Goal: Transaction & Acquisition: Download file/media

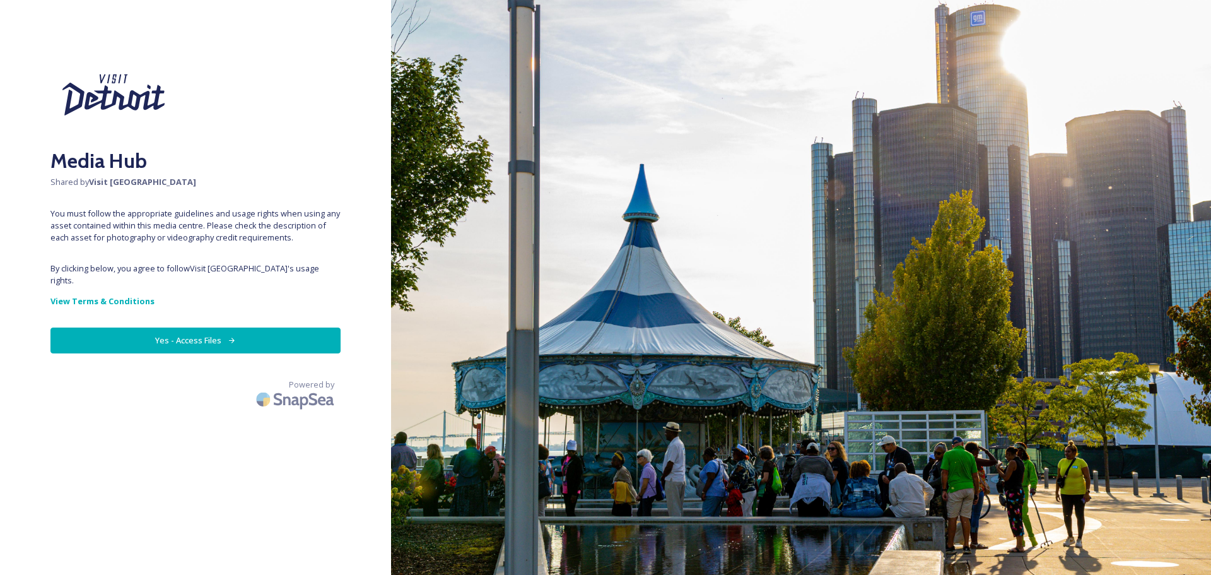
click at [191, 327] on button "Yes - Access Files" at bounding box center [195, 340] width 290 height 26
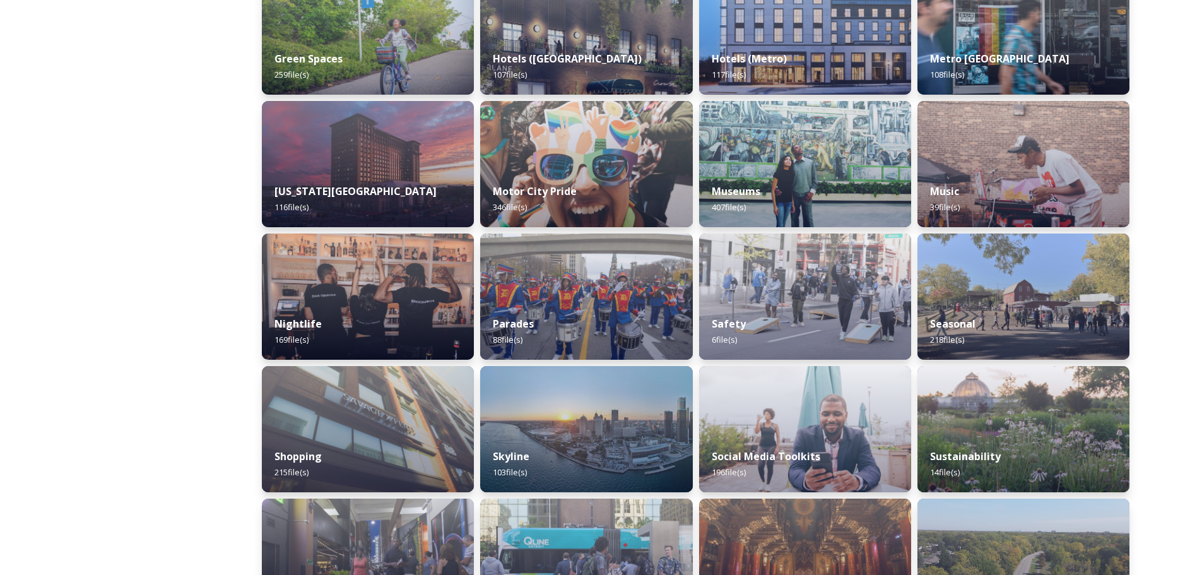
scroll to position [693, 0]
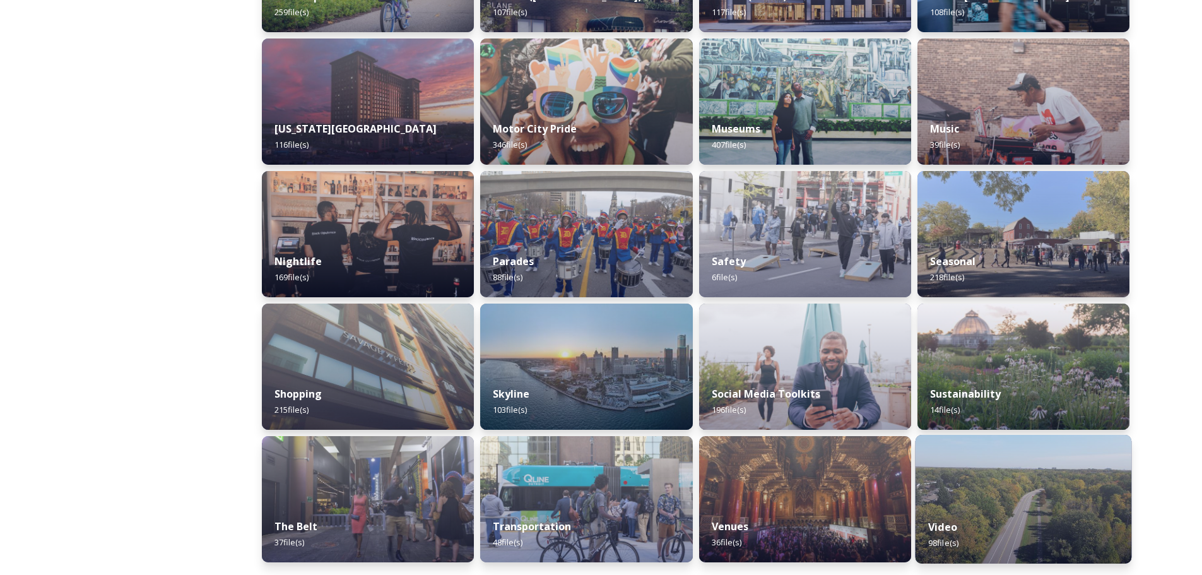
click at [1024, 502] on img at bounding box center [1023, 499] width 216 height 129
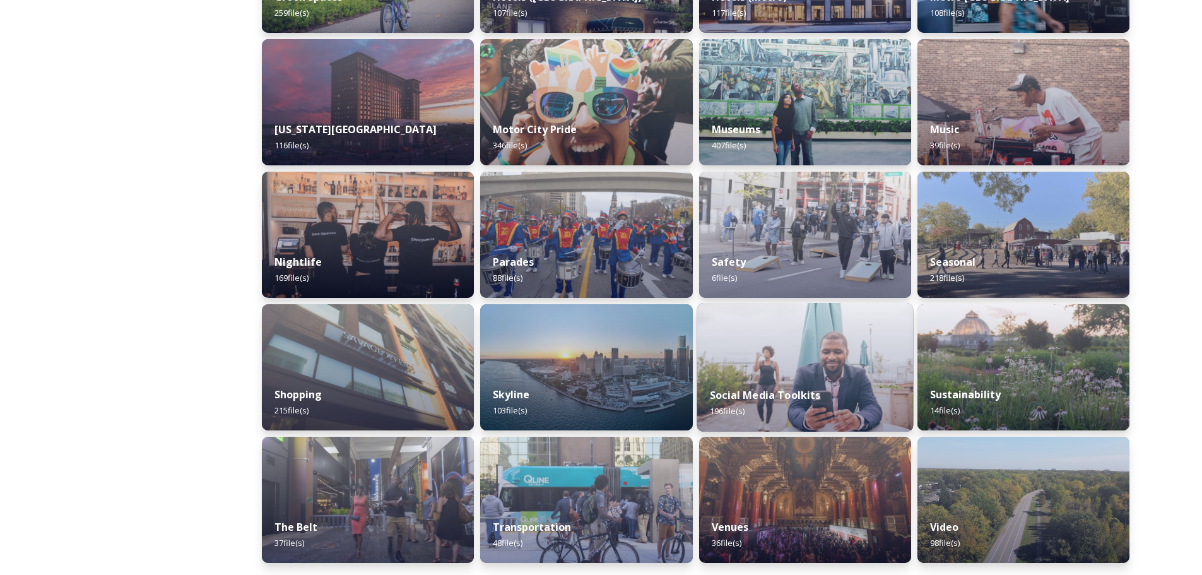
scroll to position [693, 0]
click at [179, 396] on div "Shared by: Visit [GEOGRAPHIC_DATA] Thank you for visiting the Visit [GEOGRAPHIC…" at bounding box center [141, 18] width 189 height 1114
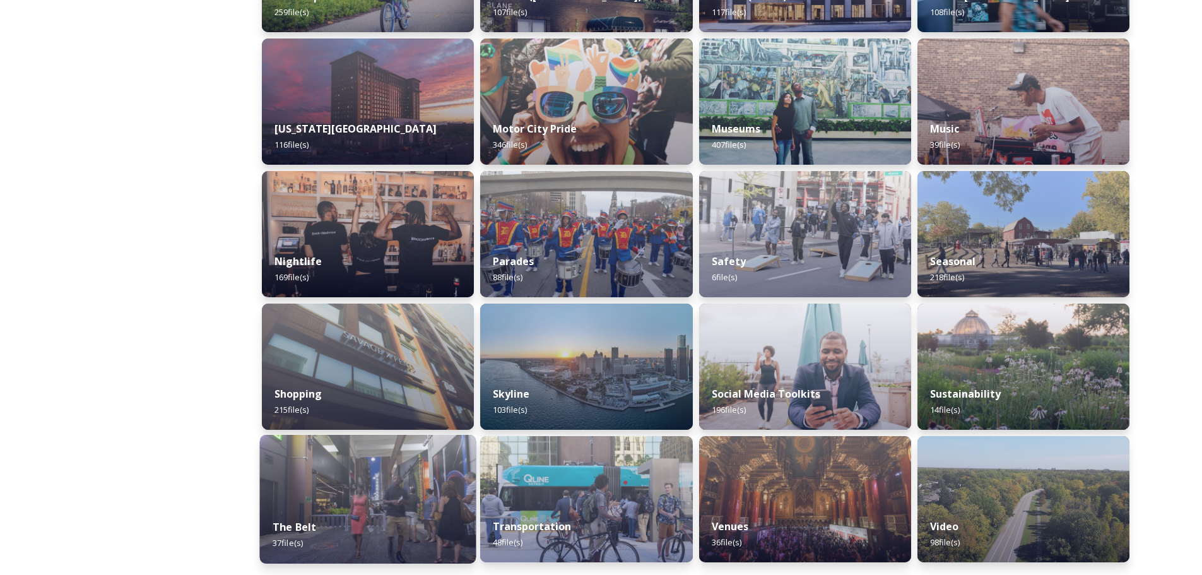
click at [361, 485] on img at bounding box center [368, 499] width 216 height 129
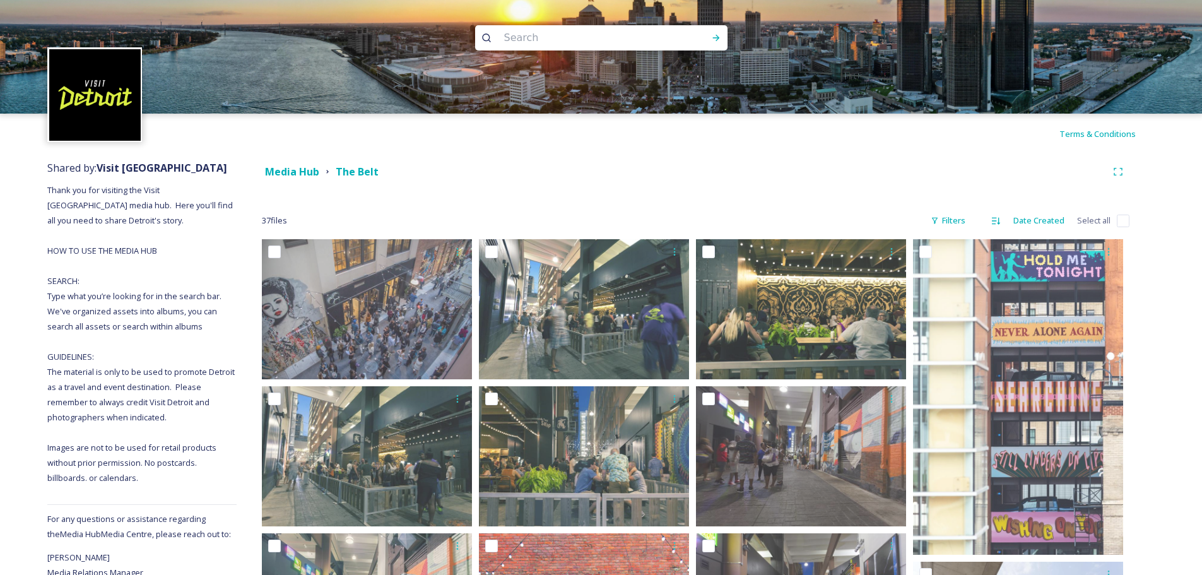
click at [308, 175] on strong "Media Hub" at bounding box center [292, 172] width 54 height 14
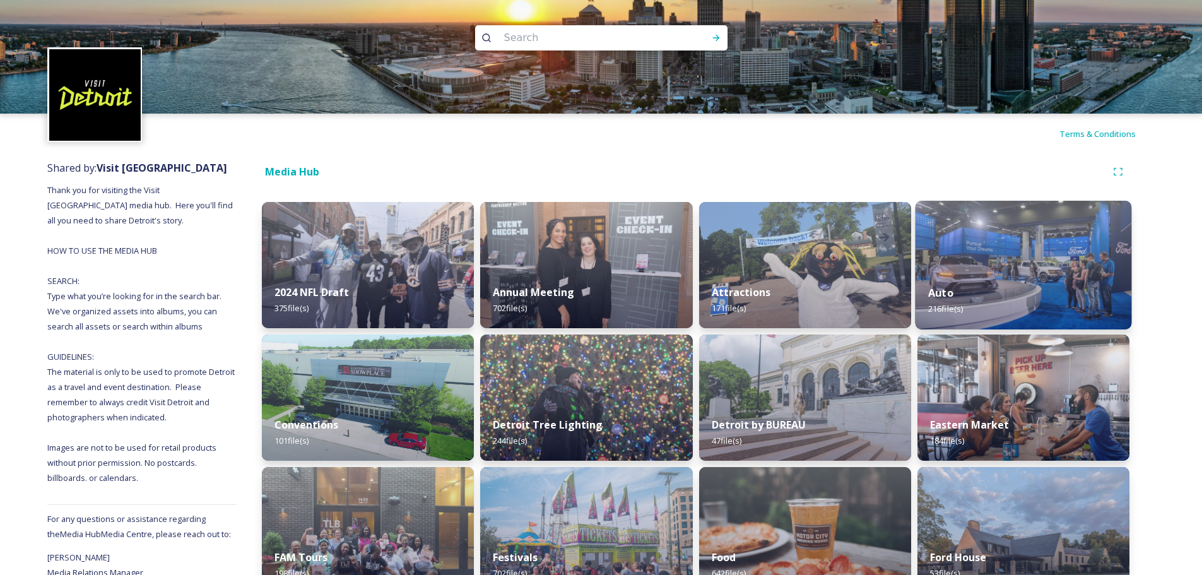
click at [1000, 262] on img at bounding box center [1023, 265] width 216 height 129
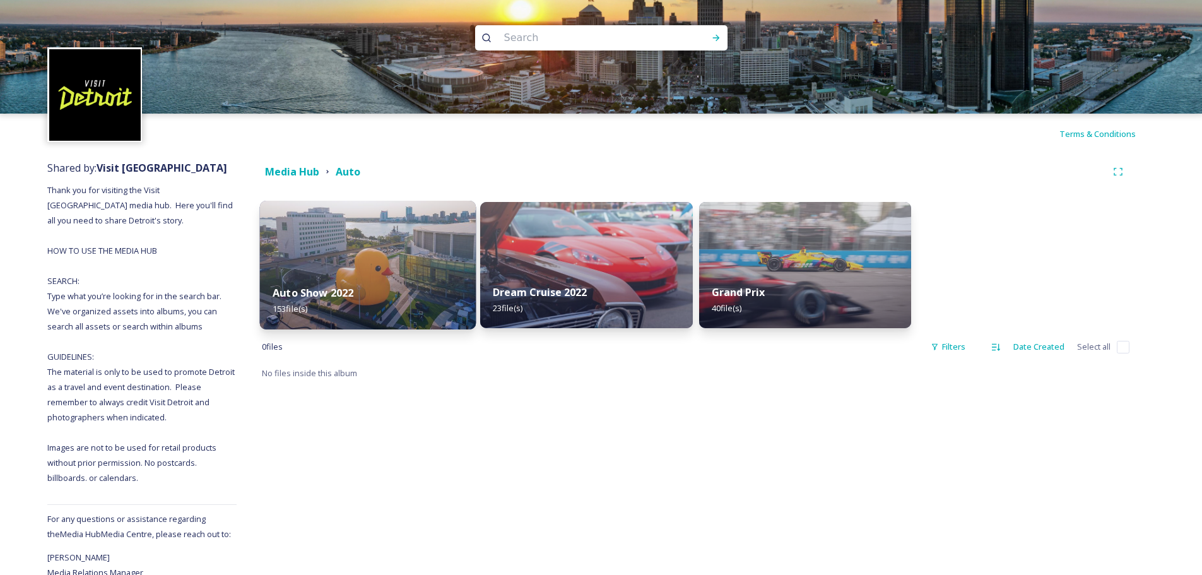
click at [401, 266] on img at bounding box center [368, 265] width 216 height 129
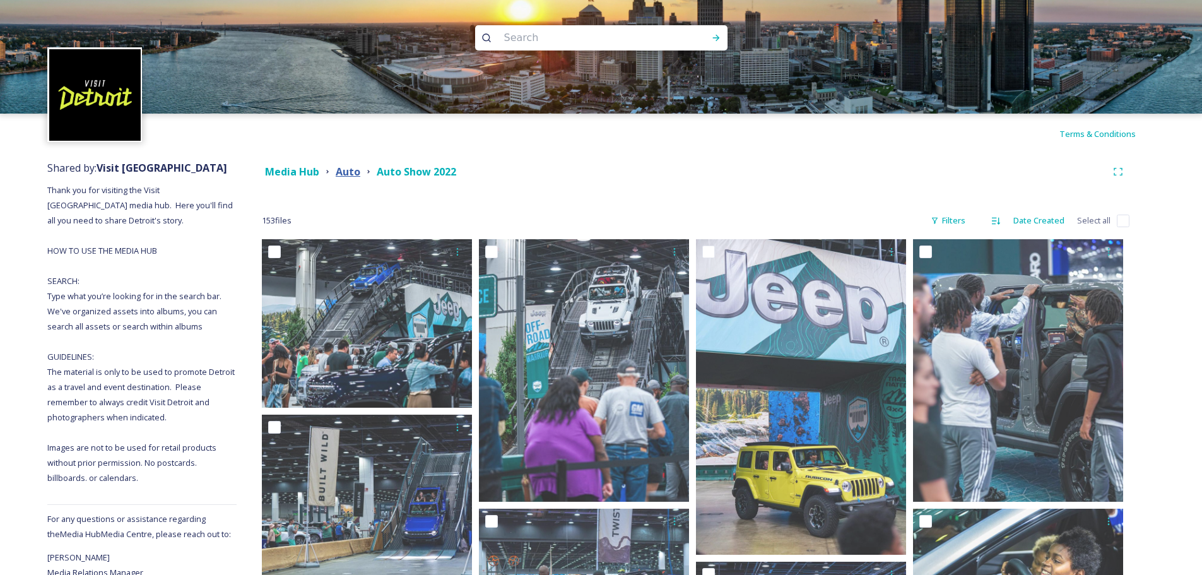
click at [344, 171] on strong "Auto" at bounding box center [348, 172] width 25 height 14
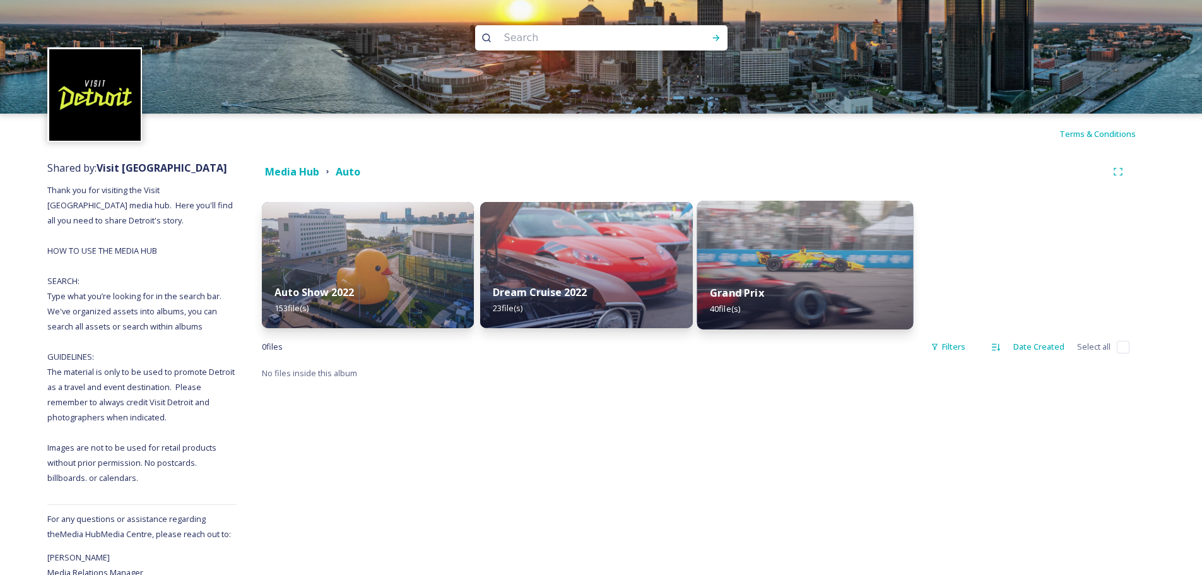
click at [804, 293] on div "Grand Prix 40 file(s)" at bounding box center [804, 300] width 216 height 57
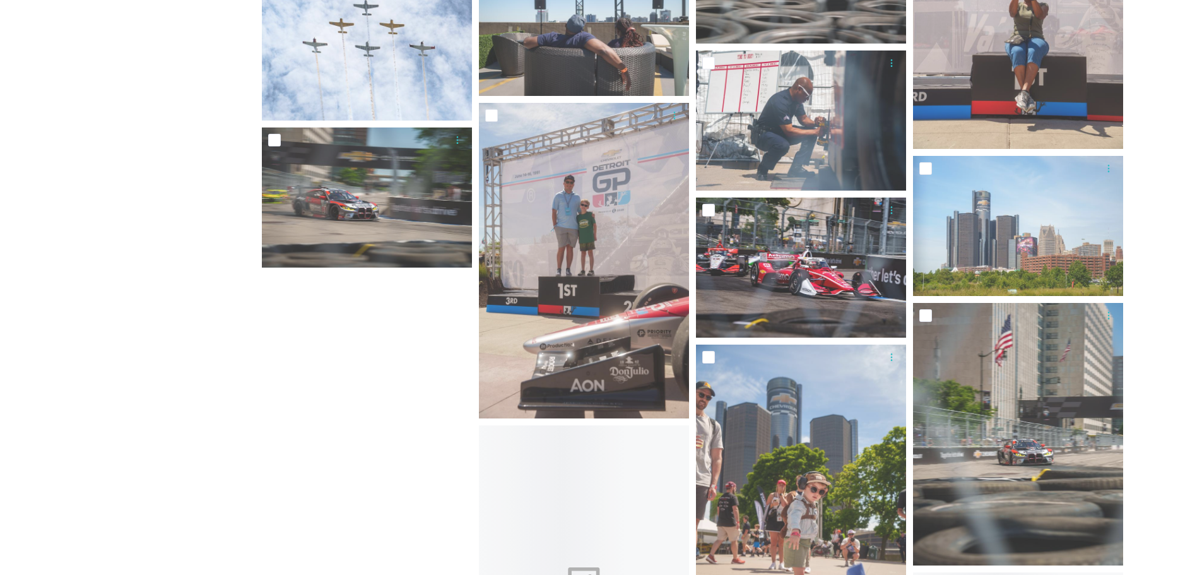
scroll to position [1640, 0]
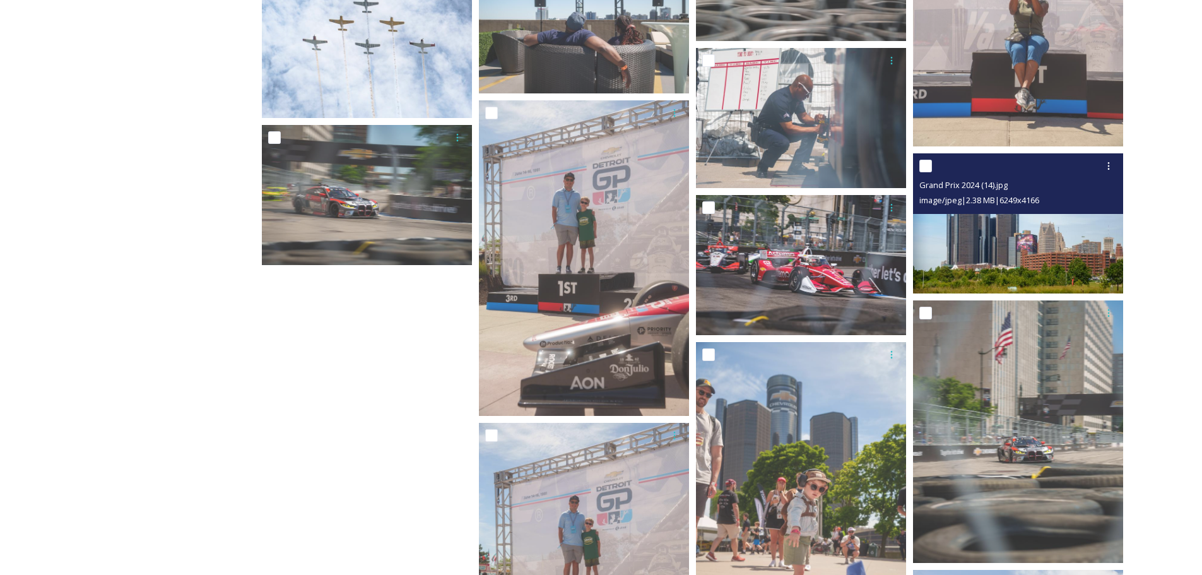
click at [1011, 237] on img at bounding box center [1018, 223] width 210 height 140
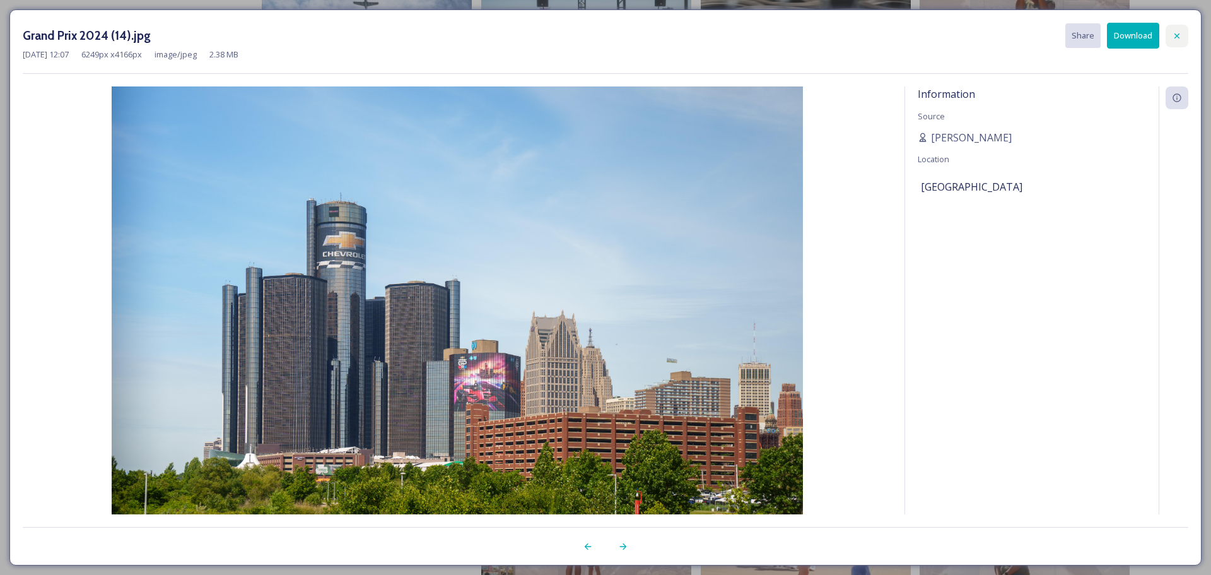
click at [1175, 34] on icon at bounding box center [1177, 35] width 5 height 5
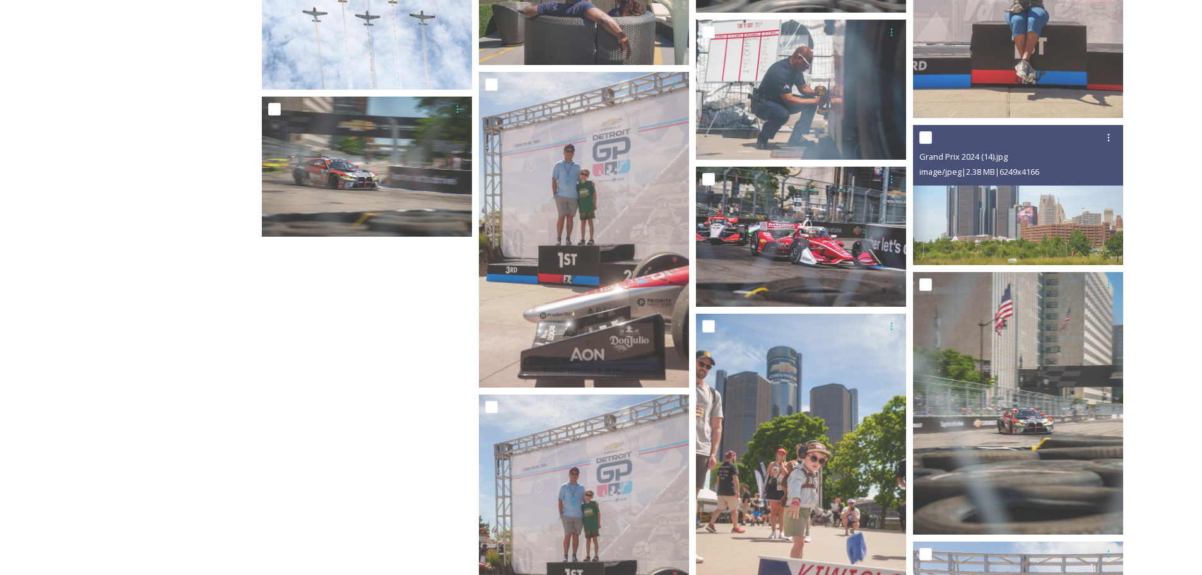
scroll to position [1599, 0]
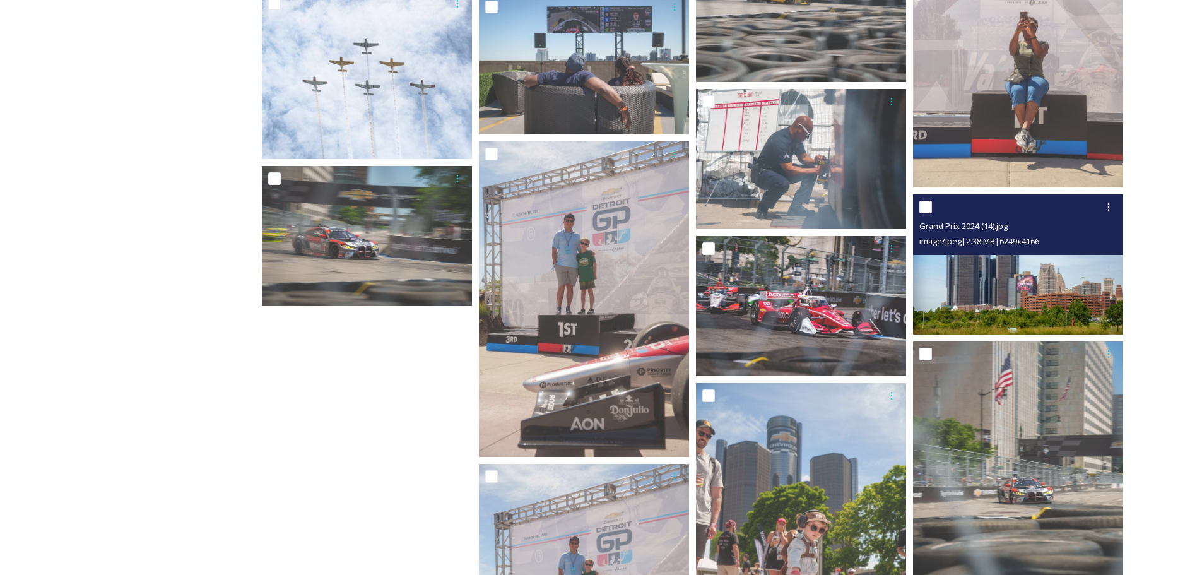
click at [931, 206] on input "checkbox" at bounding box center [925, 207] width 13 height 13
checkbox input "true"
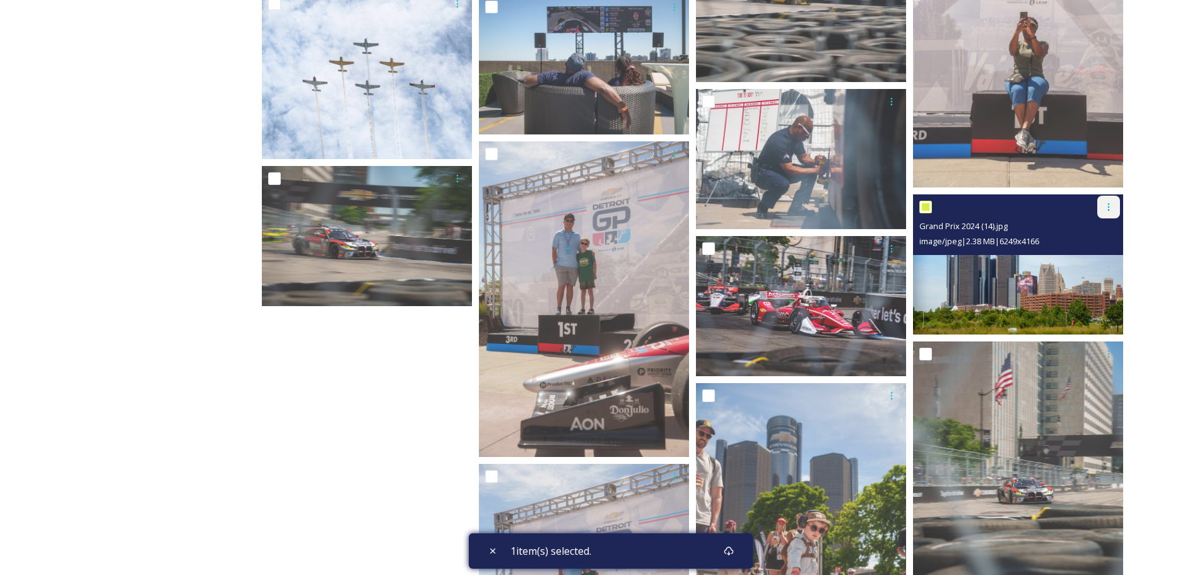
click at [1110, 209] on icon at bounding box center [1108, 207] width 10 height 10
click at [1100, 257] on span "Download" at bounding box center [1093, 259] width 38 height 12
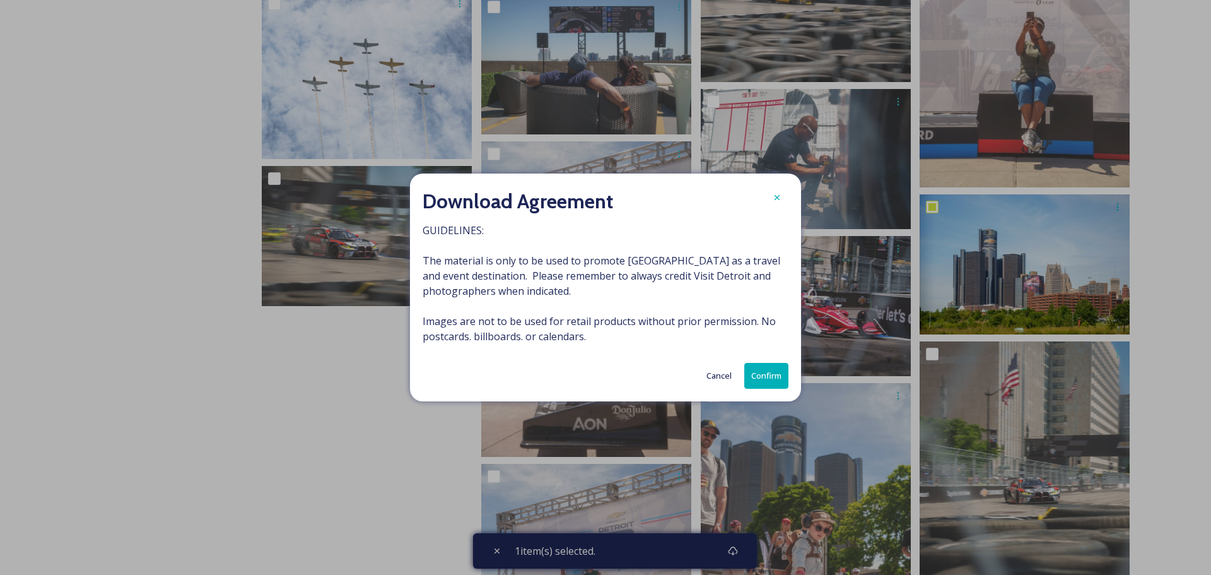
click at [758, 377] on button "Confirm" at bounding box center [766, 376] width 44 height 26
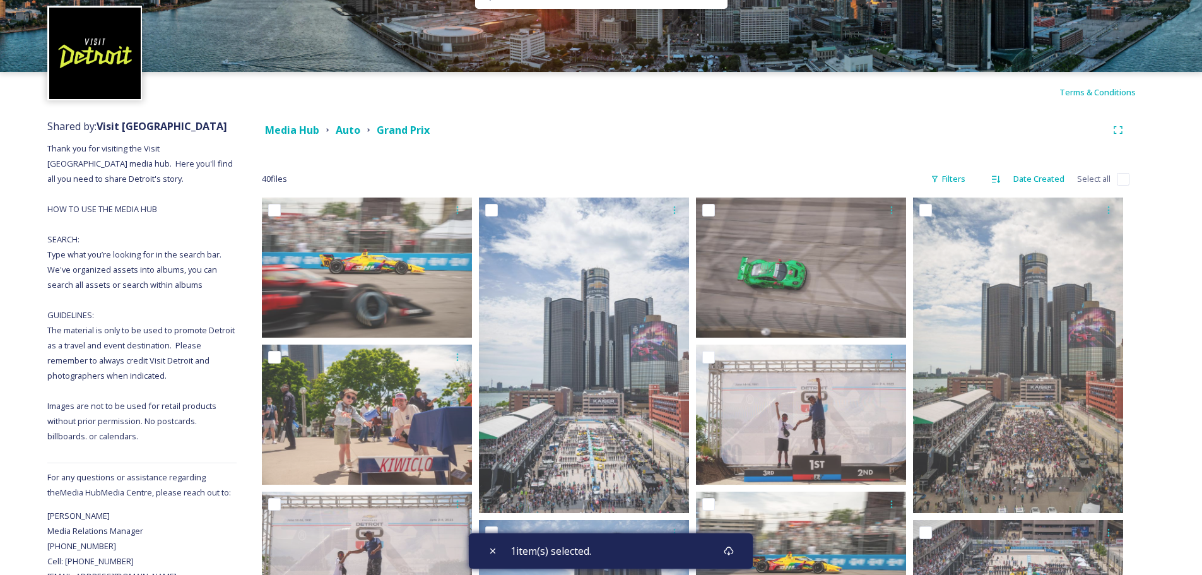
scroll to position [0, 0]
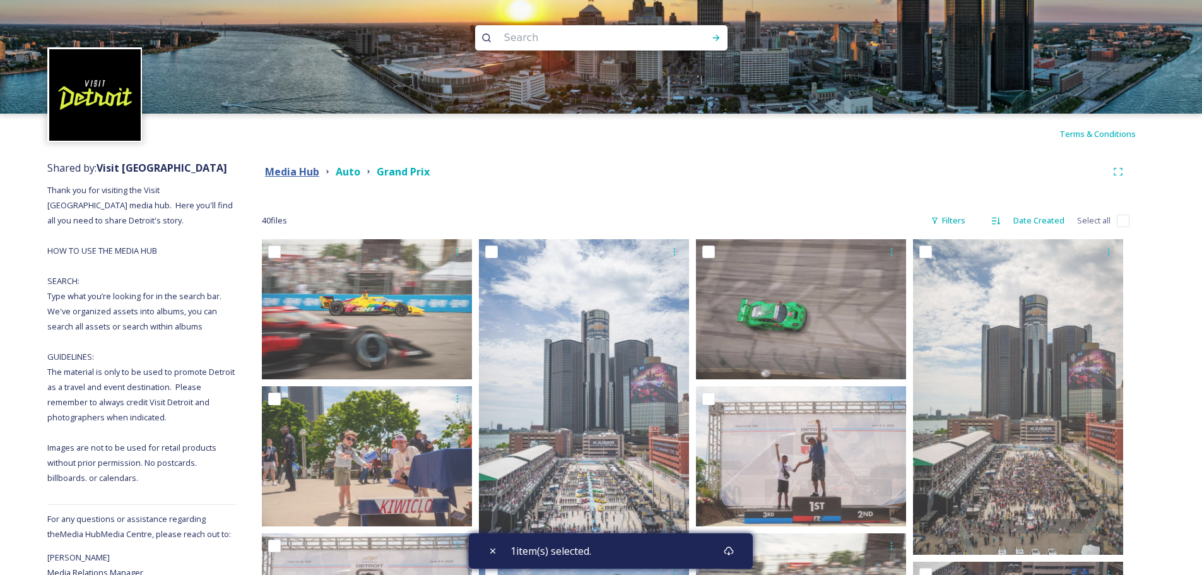
click at [301, 169] on strong "Media Hub" at bounding box center [292, 172] width 54 height 14
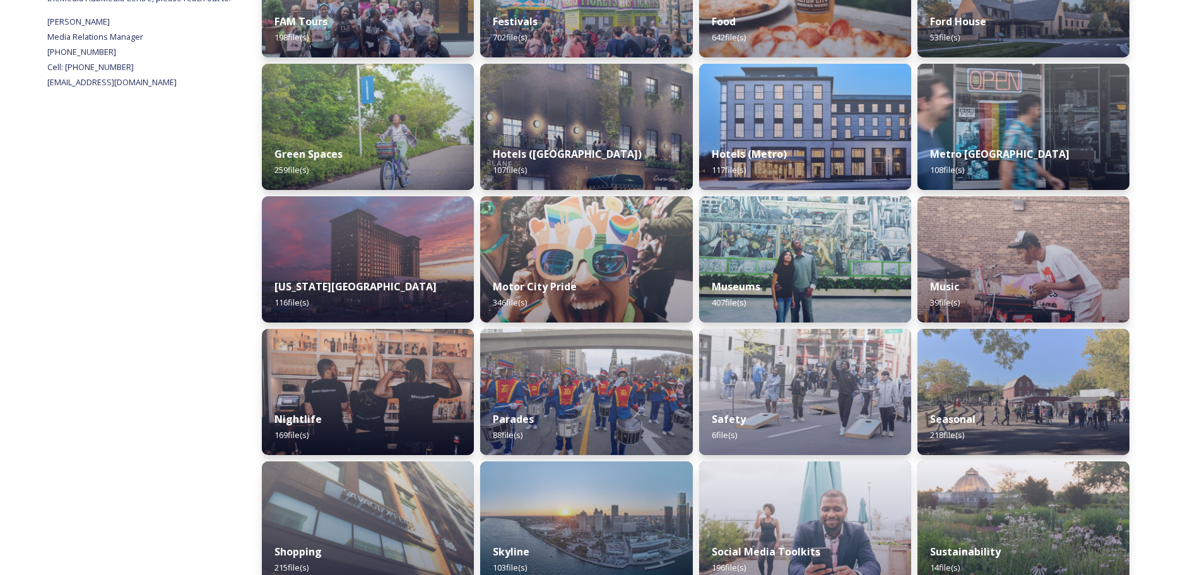
scroll to position [631, 0]
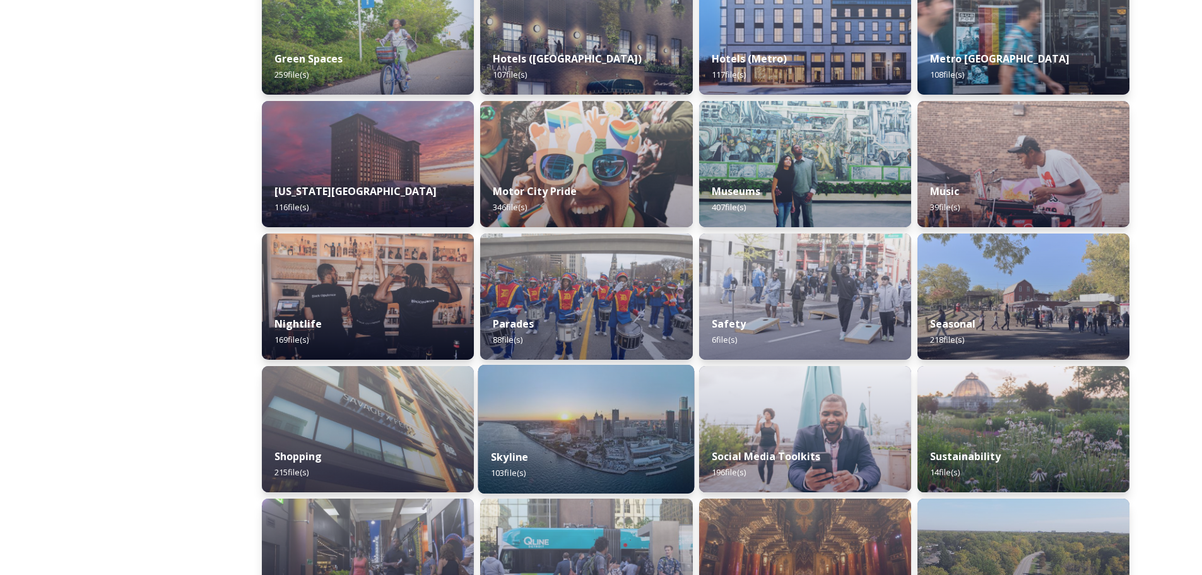
click at [594, 435] on img at bounding box center [586, 429] width 216 height 129
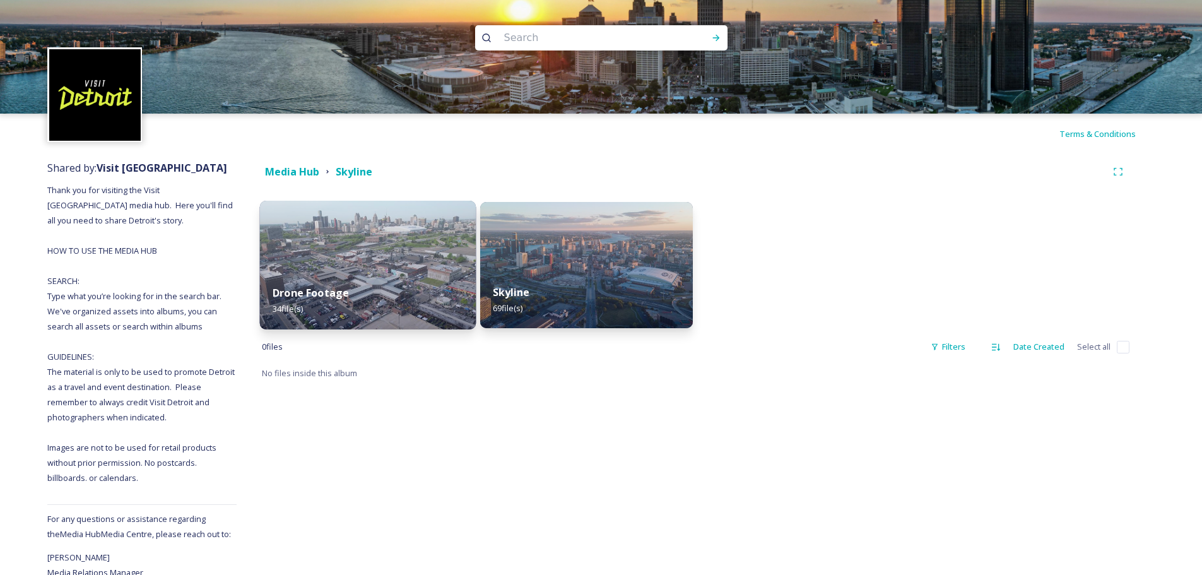
click at [375, 271] on img at bounding box center [368, 265] width 216 height 129
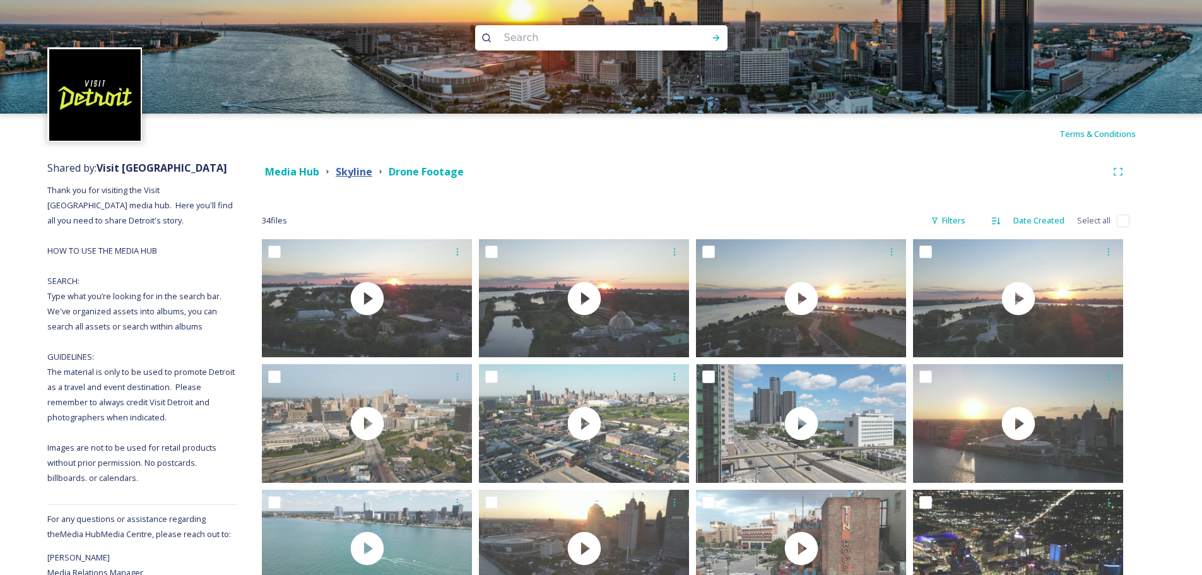
click at [361, 177] on strong "Skyline" at bounding box center [354, 172] width 37 height 14
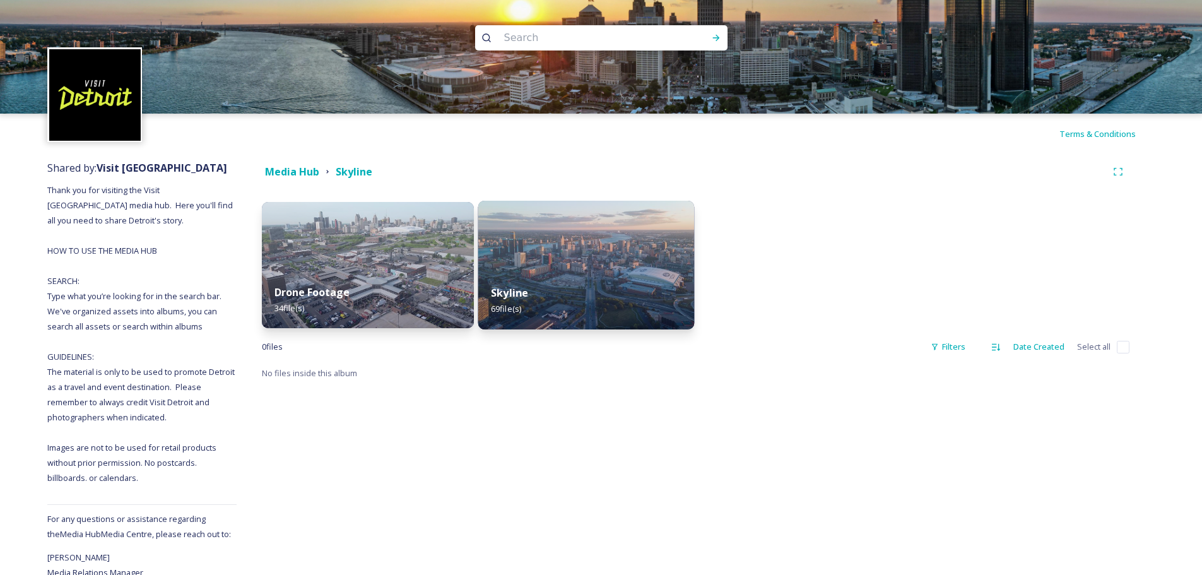
click at [590, 286] on div "Skyline 69 file(s)" at bounding box center [586, 300] width 216 height 57
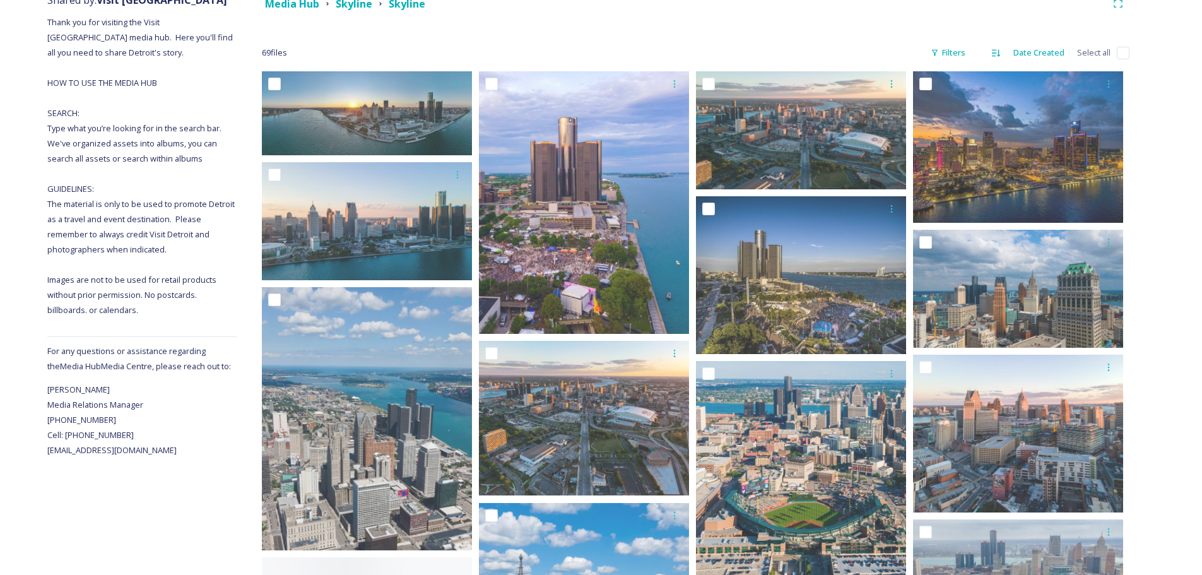
scroll to position [252, 0]
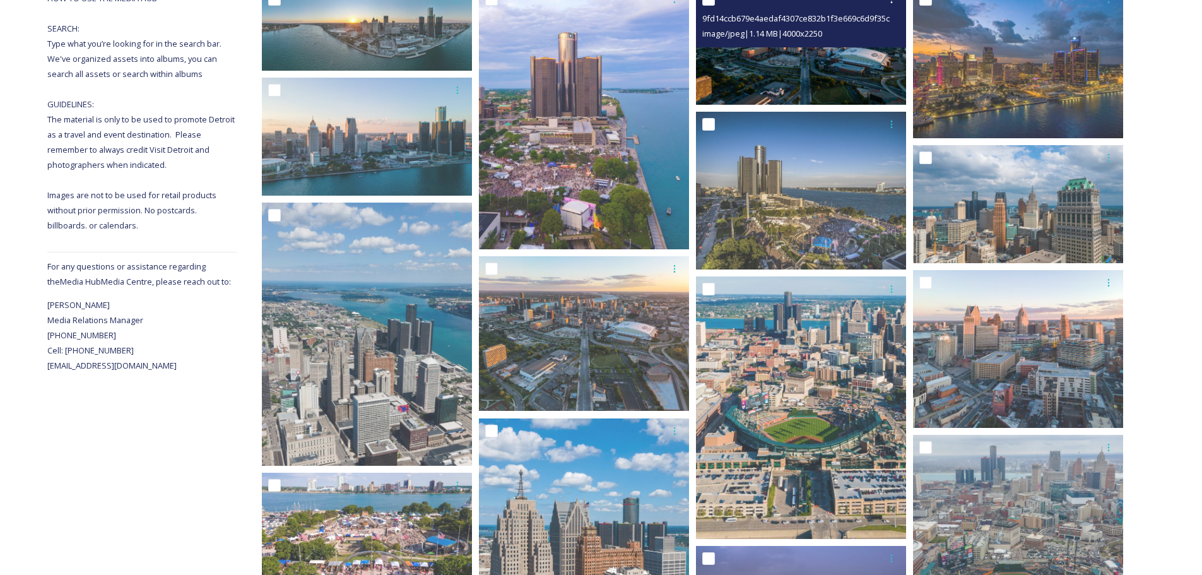
click at [818, 52] on img at bounding box center [801, 46] width 210 height 118
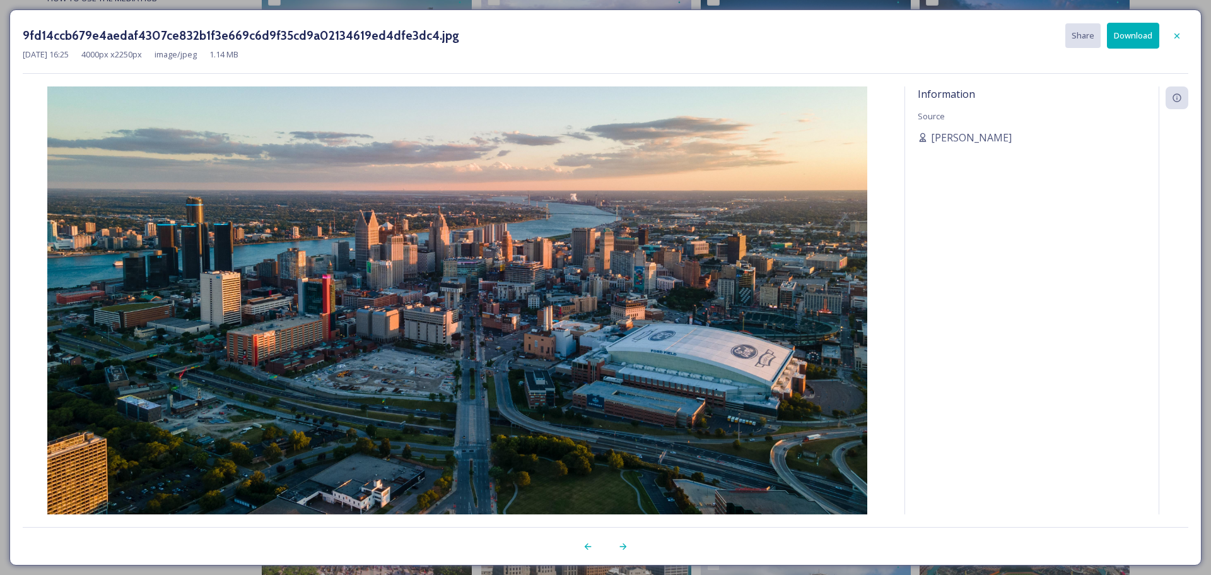
click at [1135, 35] on button "Download" at bounding box center [1133, 36] width 52 height 26
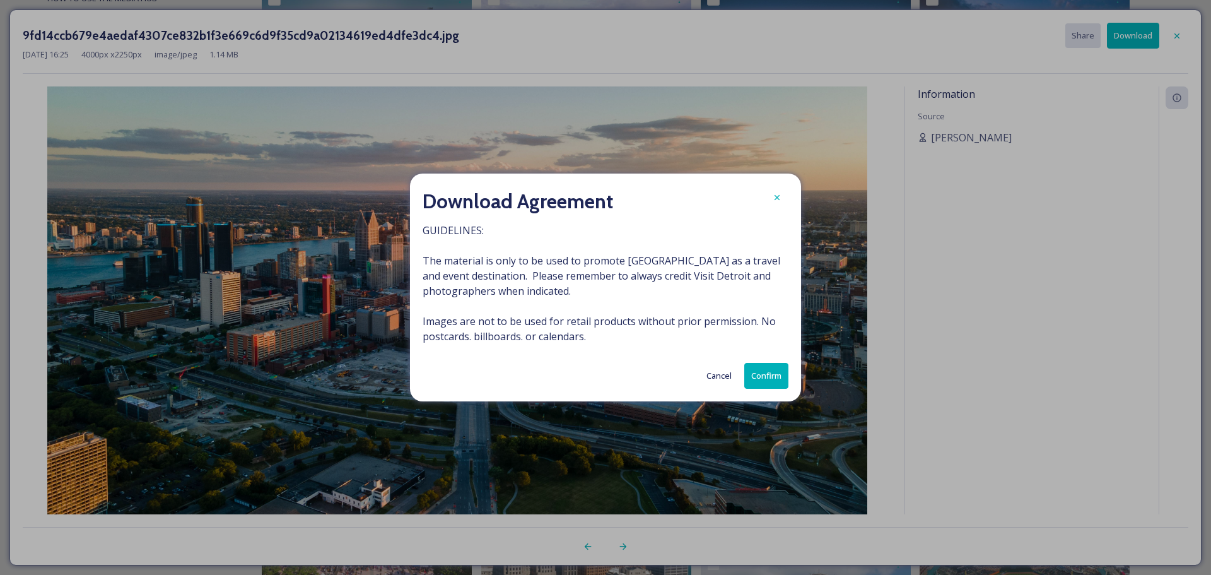
click at [770, 383] on button "Confirm" at bounding box center [766, 376] width 44 height 26
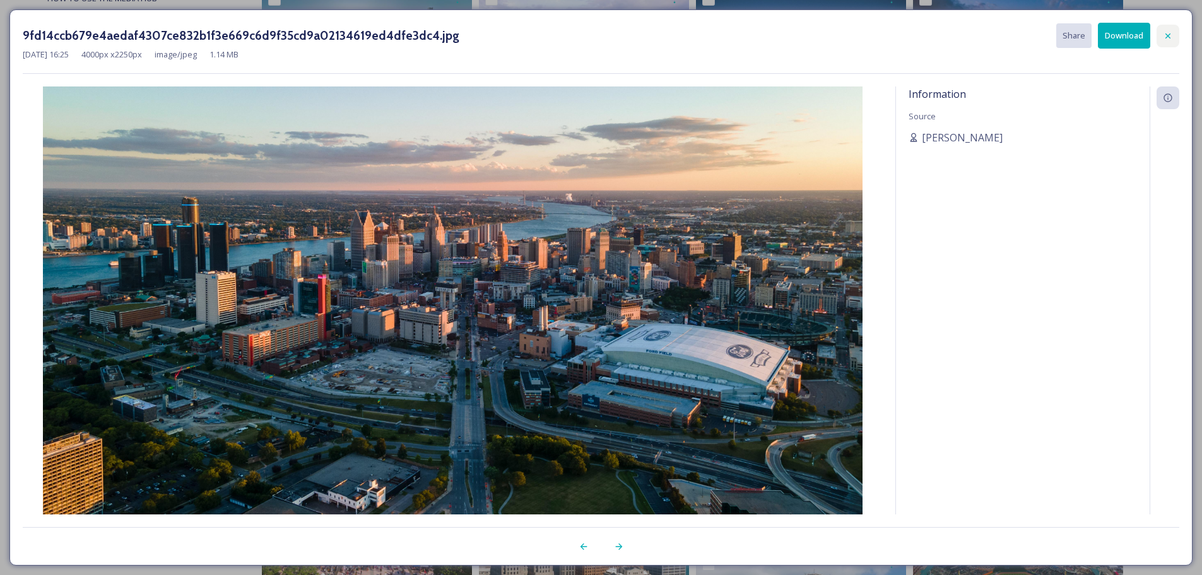
click at [1169, 39] on icon at bounding box center [1168, 36] width 10 height 10
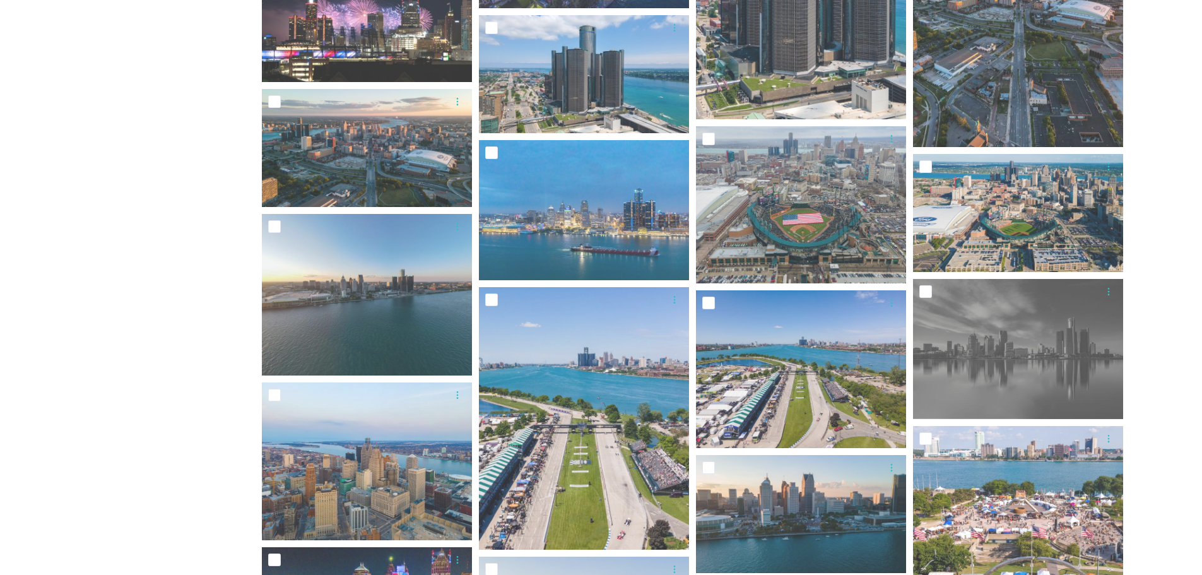
scroll to position [1009, 0]
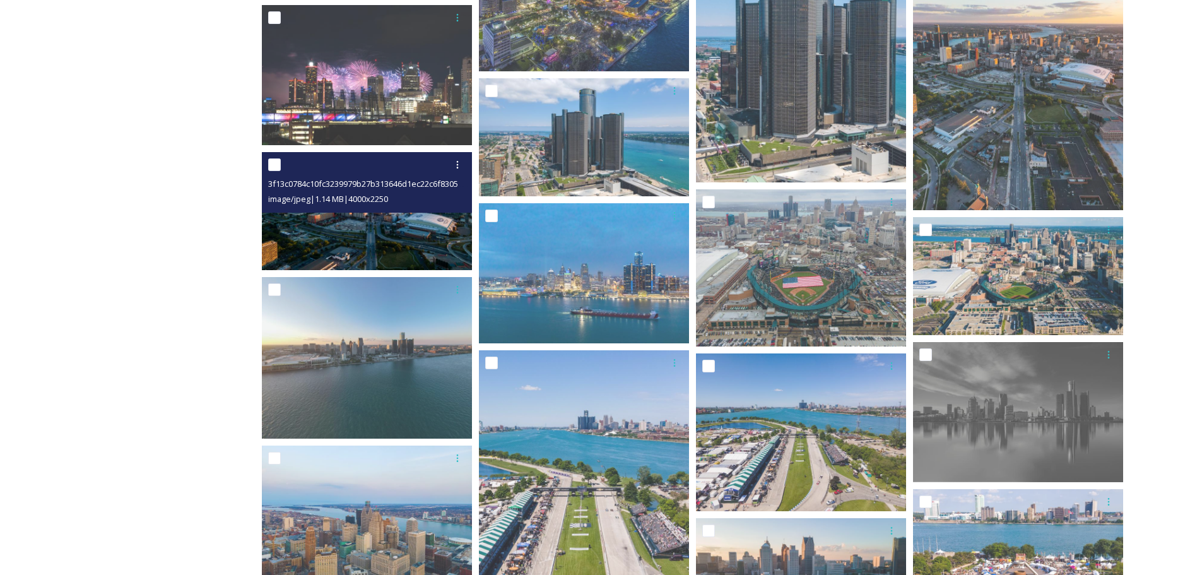
click at [341, 238] on img at bounding box center [367, 211] width 210 height 118
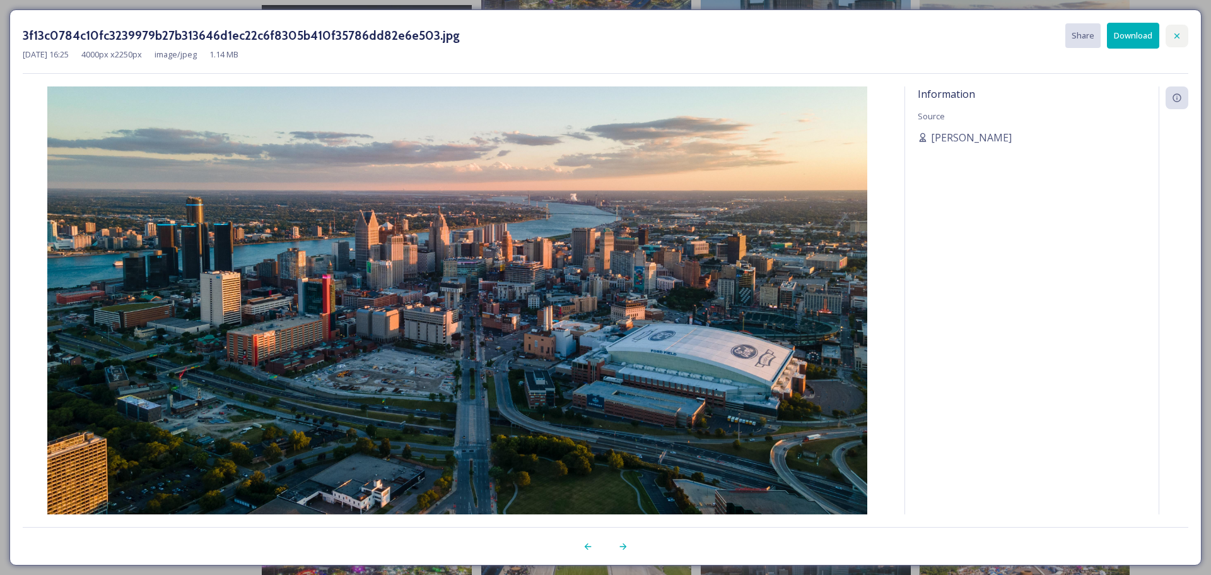
click at [1176, 32] on icon at bounding box center [1177, 36] width 10 height 10
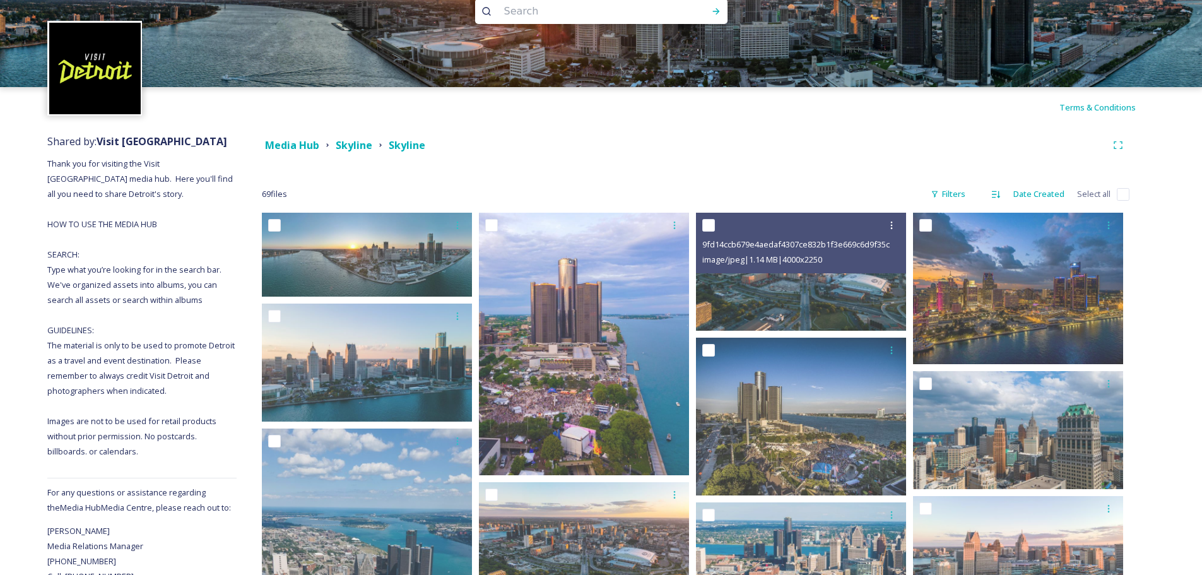
scroll to position [0, 0]
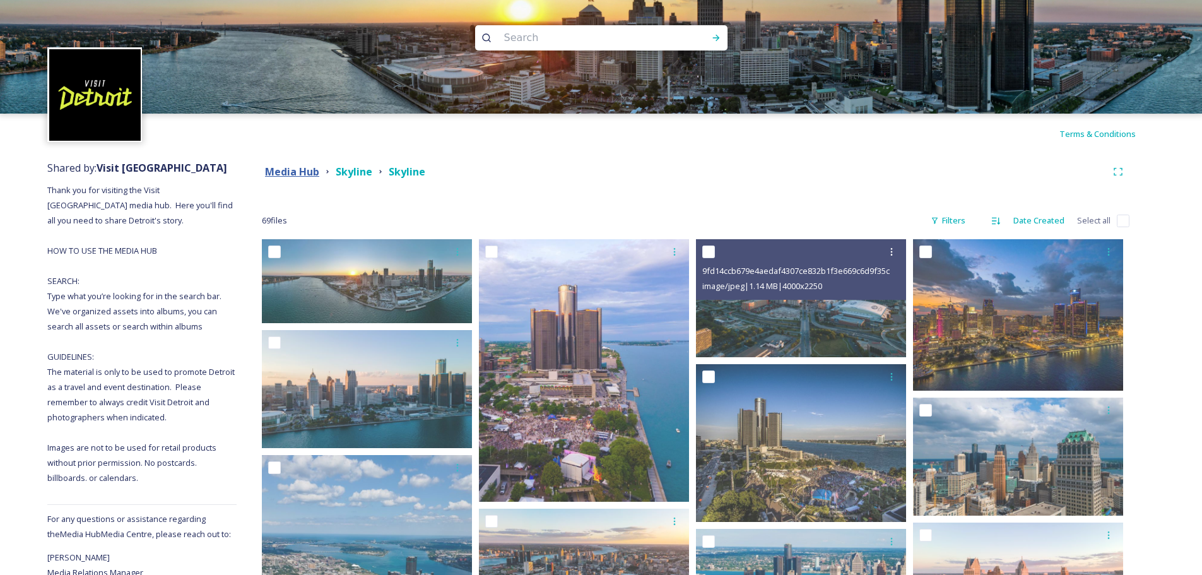
click at [291, 173] on strong "Media Hub" at bounding box center [292, 172] width 54 height 14
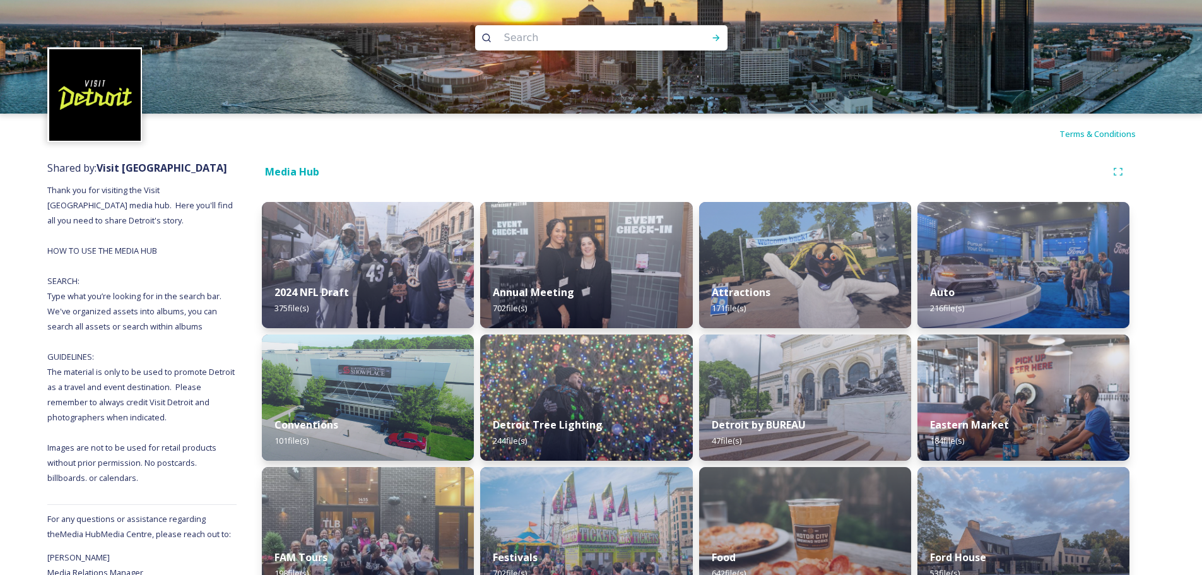
scroll to position [63, 0]
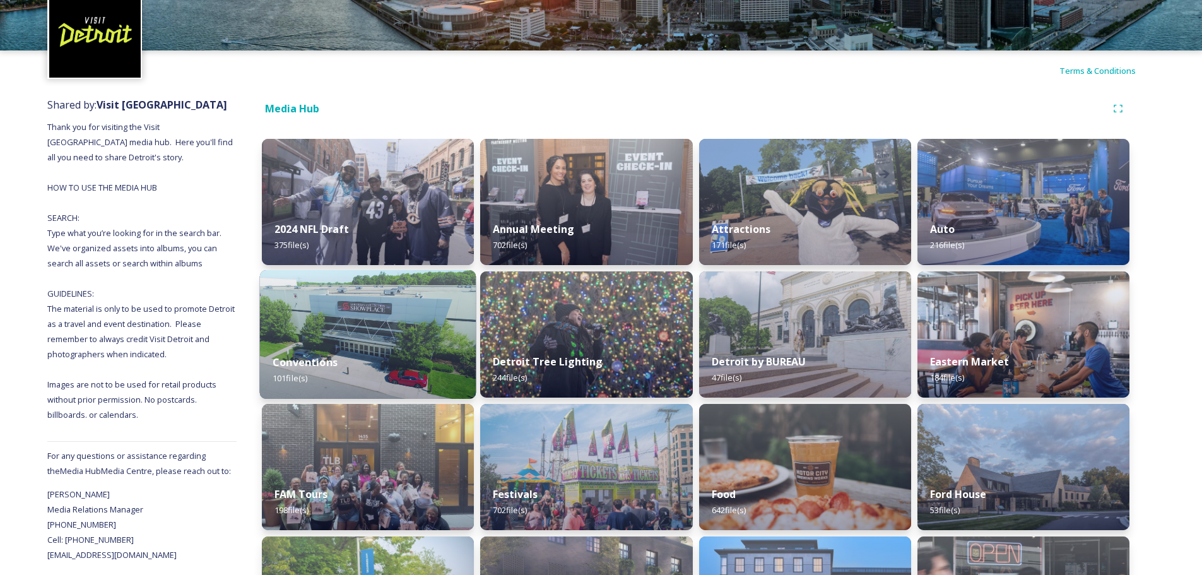
click at [369, 322] on img at bounding box center [368, 334] width 216 height 129
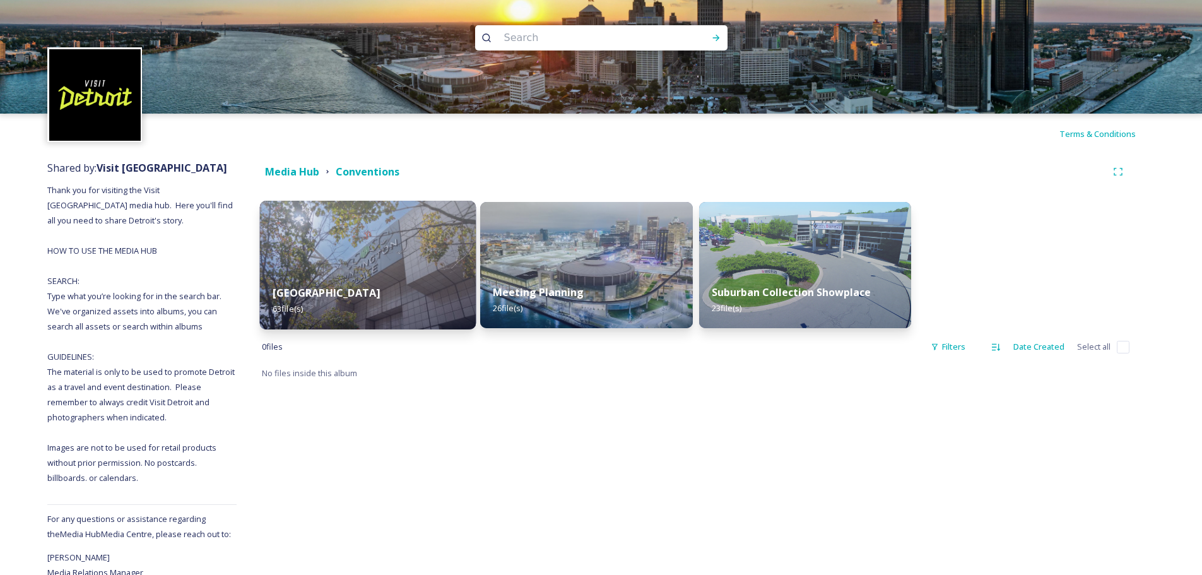
click at [330, 267] on img at bounding box center [368, 265] width 216 height 129
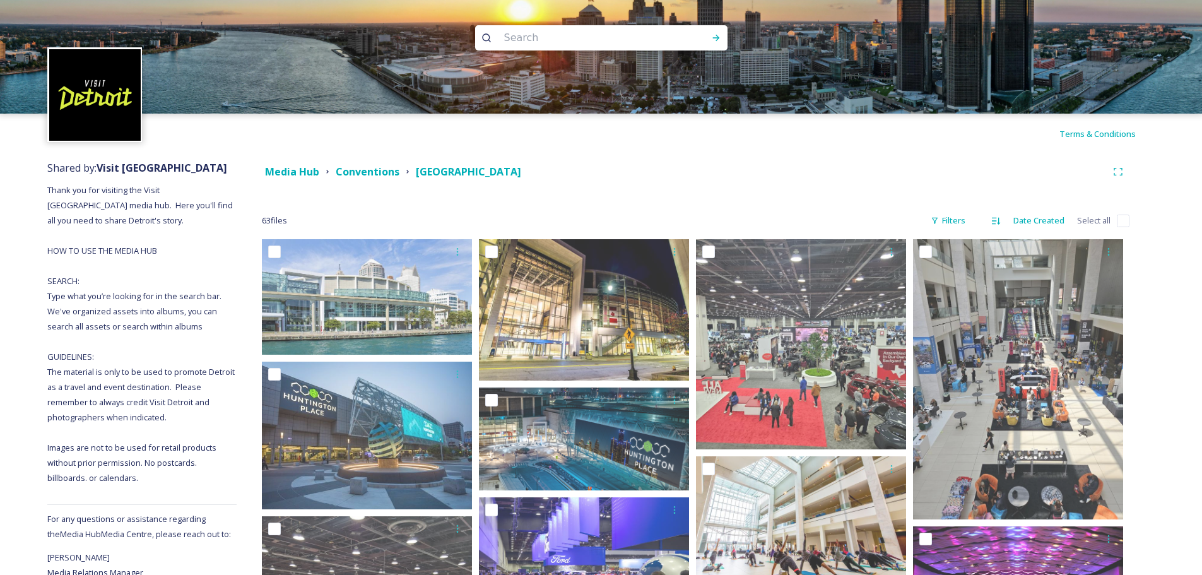
click at [361, 139] on div "Terms & Conditions" at bounding box center [601, 134] width 1202 height 40
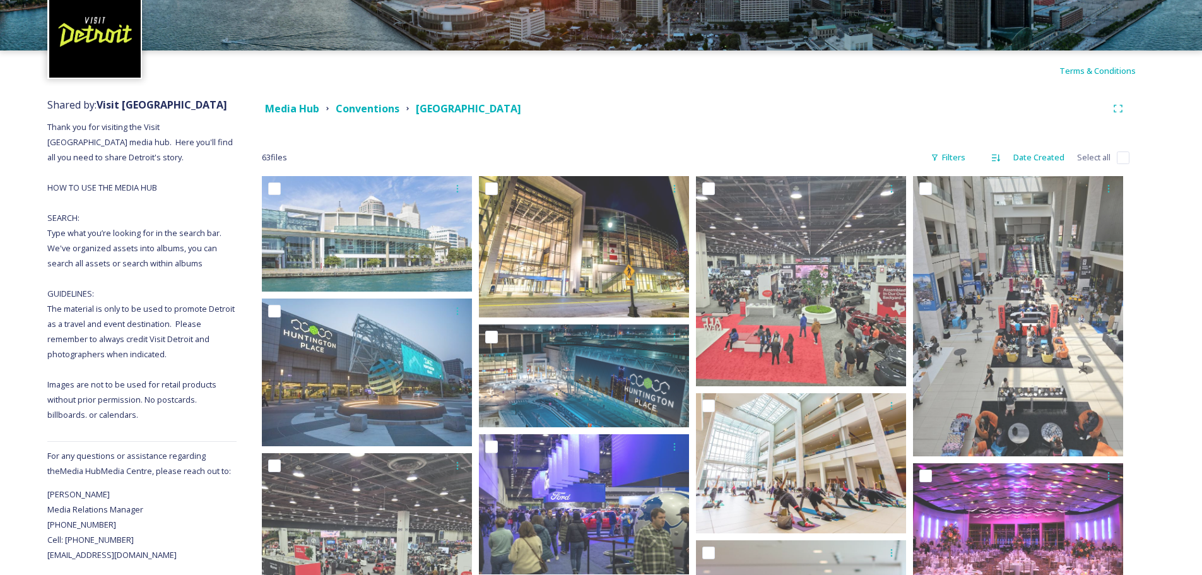
scroll to position [126, 0]
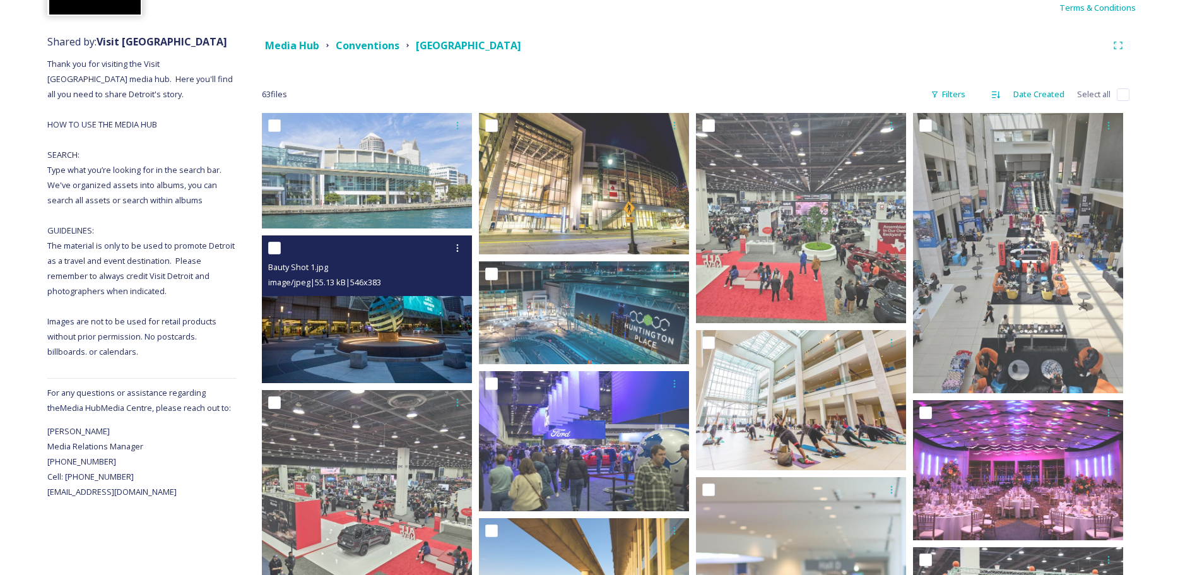
click at [358, 321] on img at bounding box center [367, 309] width 210 height 148
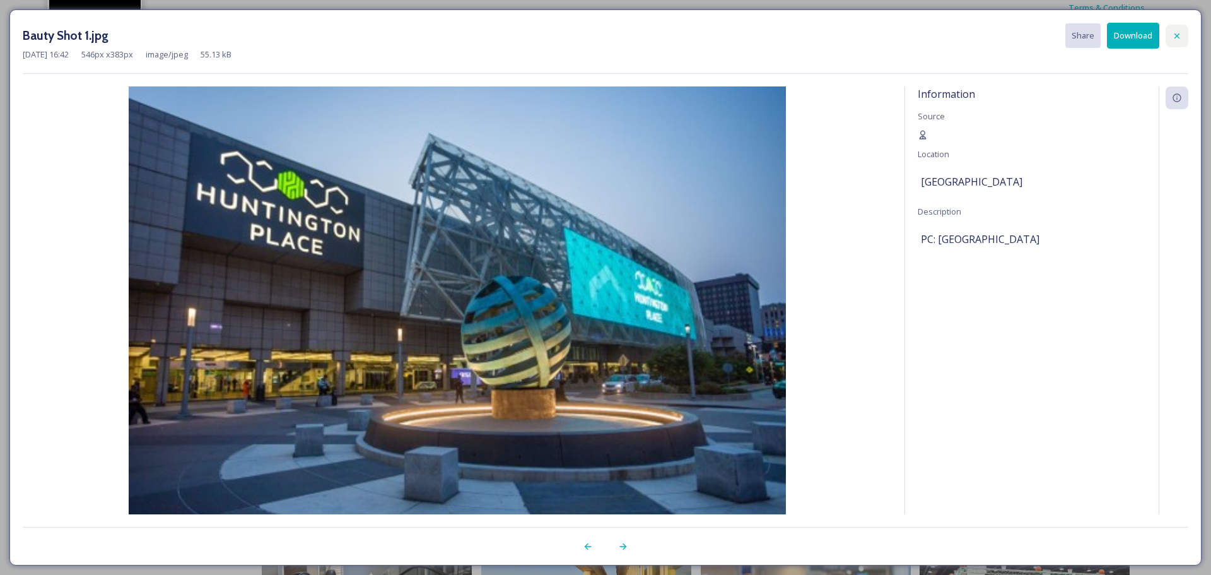
click at [1181, 31] on icon at bounding box center [1177, 36] width 10 height 10
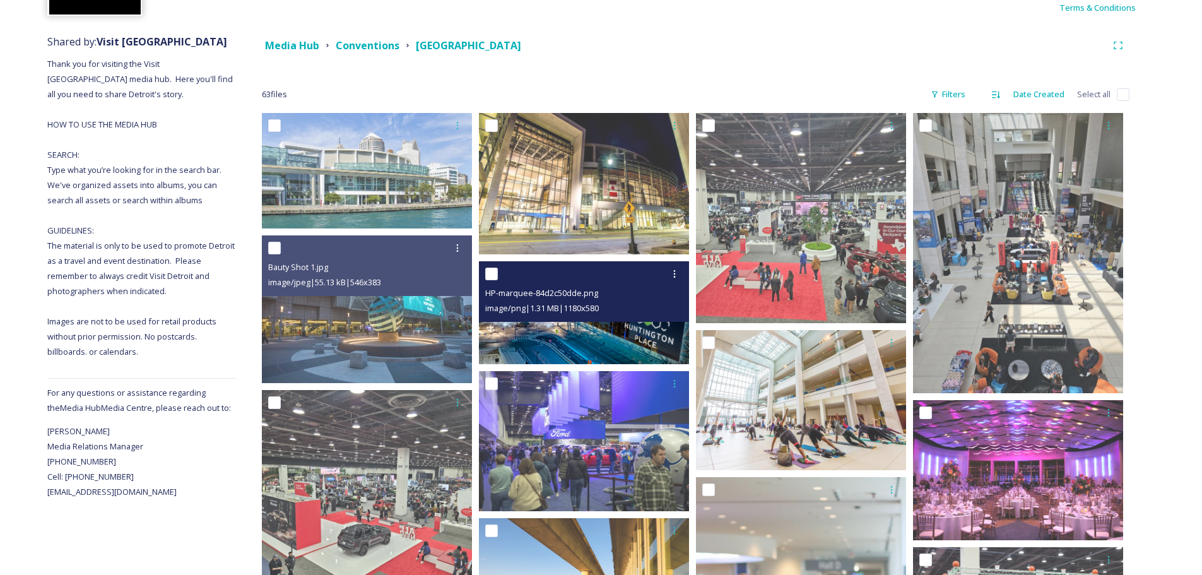
click at [585, 341] on img at bounding box center [584, 312] width 210 height 103
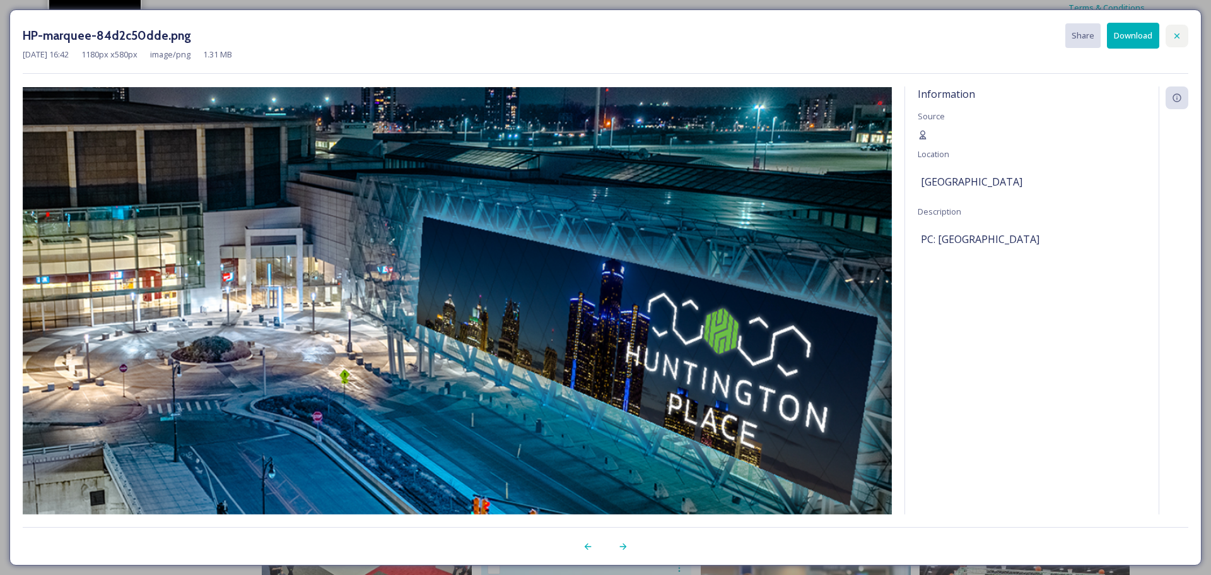
click at [1170, 28] on div at bounding box center [1177, 36] width 23 height 23
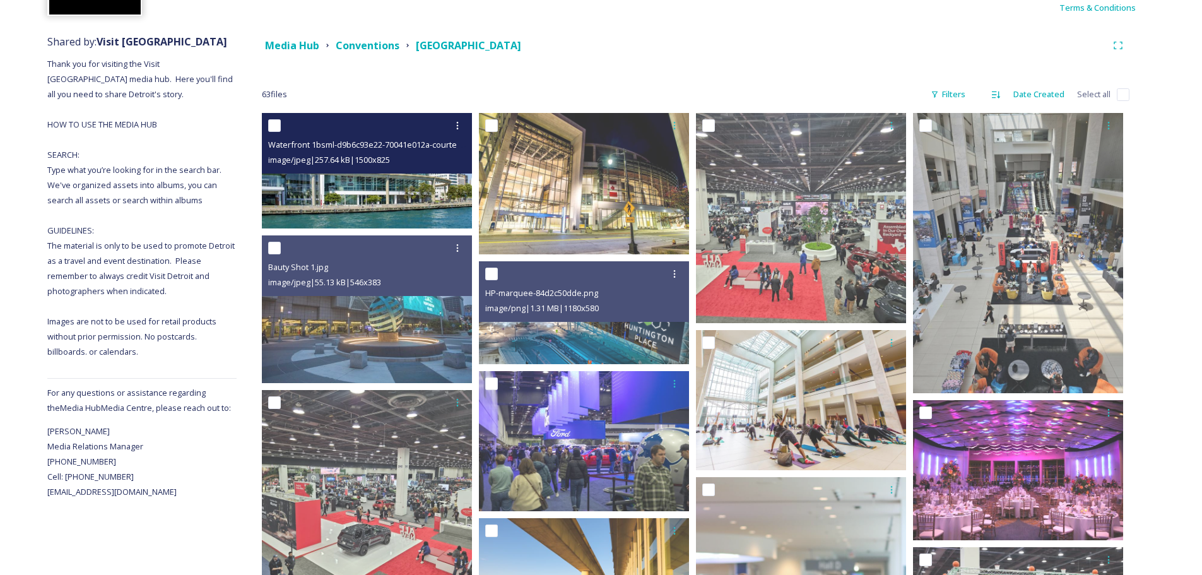
click at [359, 206] on img at bounding box center [367, 170] width 210 height 115
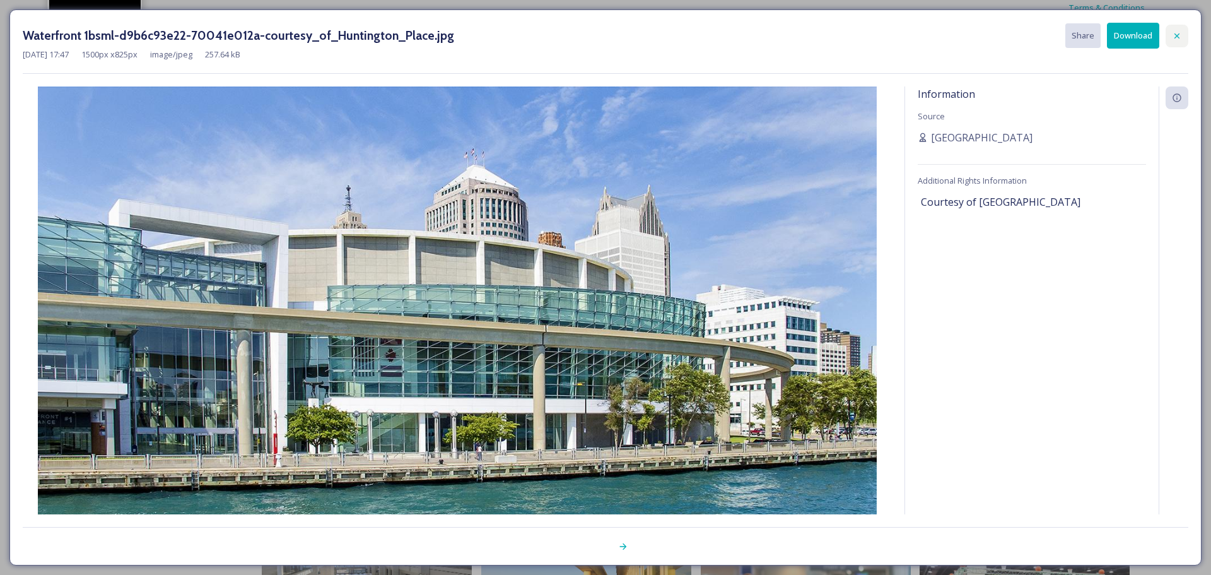
click at [1176, 37] on icon at bounding box center [1177, 35] width 5 height 5
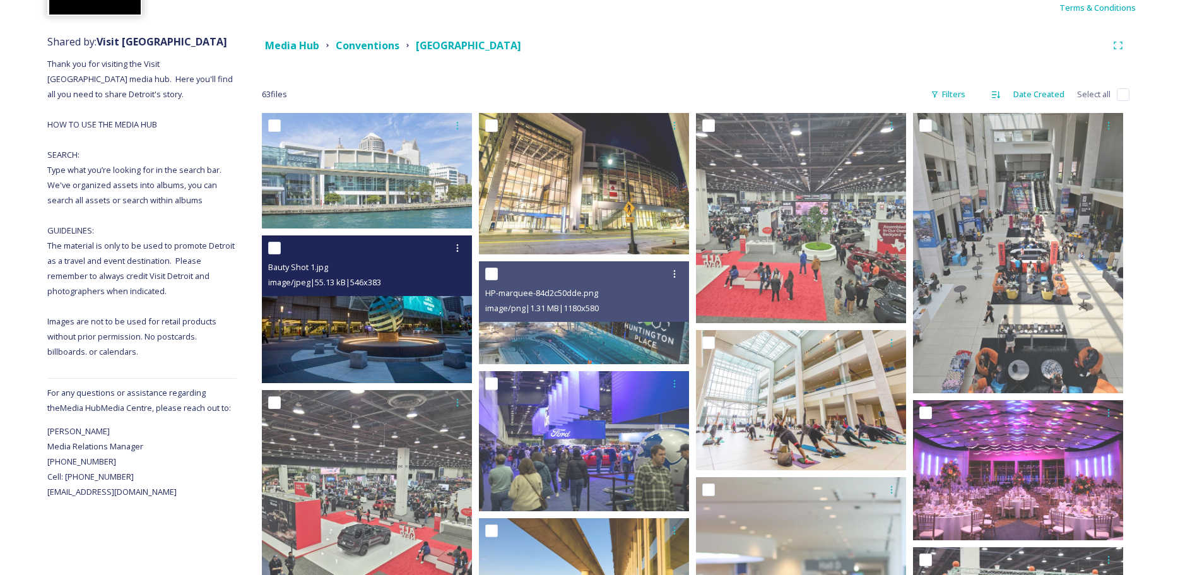
click at [332, 302] on img at bounding box center [367, 309] width 210 height 148
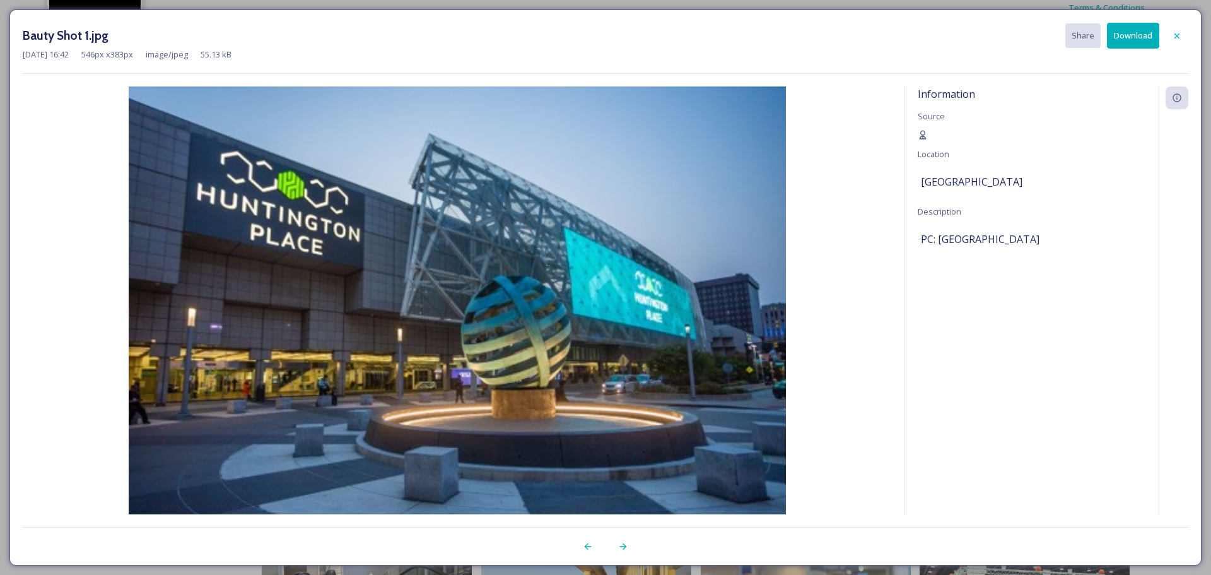
click at [1132, 25] on button "Download" at bounding box center [1133, 36] width 52 height 26
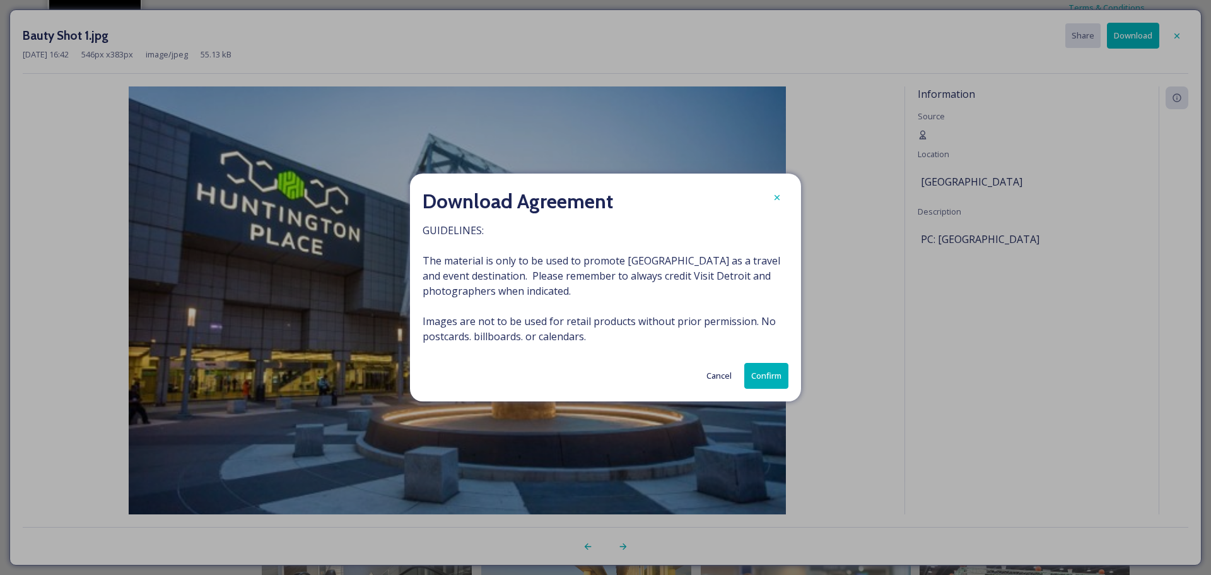
click at [763, 372] on button "Confirm" at bounding box center [766, 376] width 44 height 26
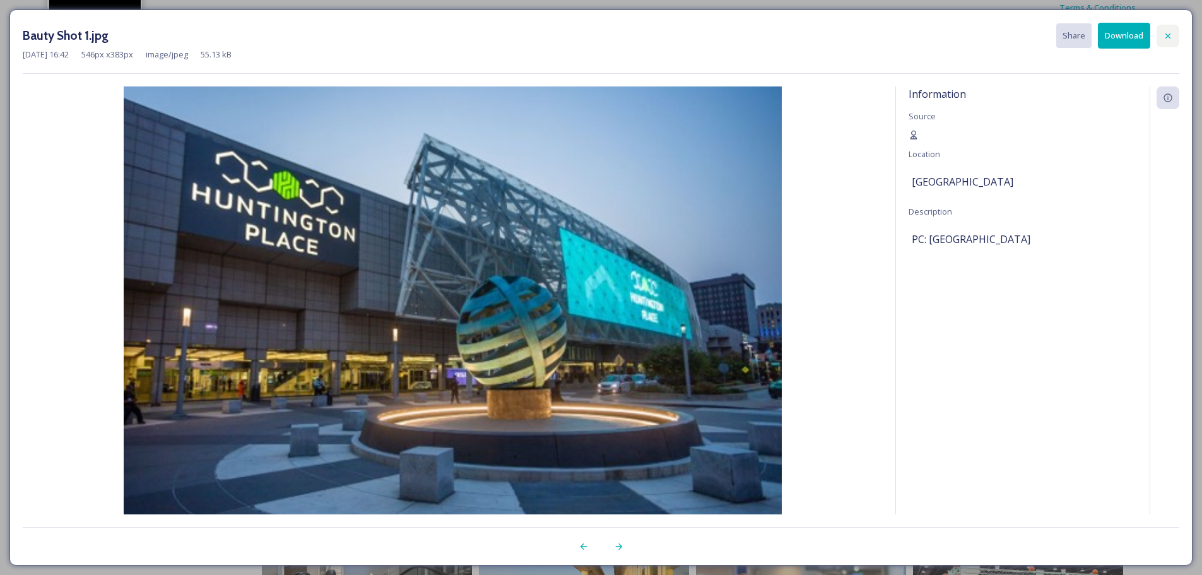
click at [1178, 33] on div at bounding box center [1167, 36] width 23 height 23
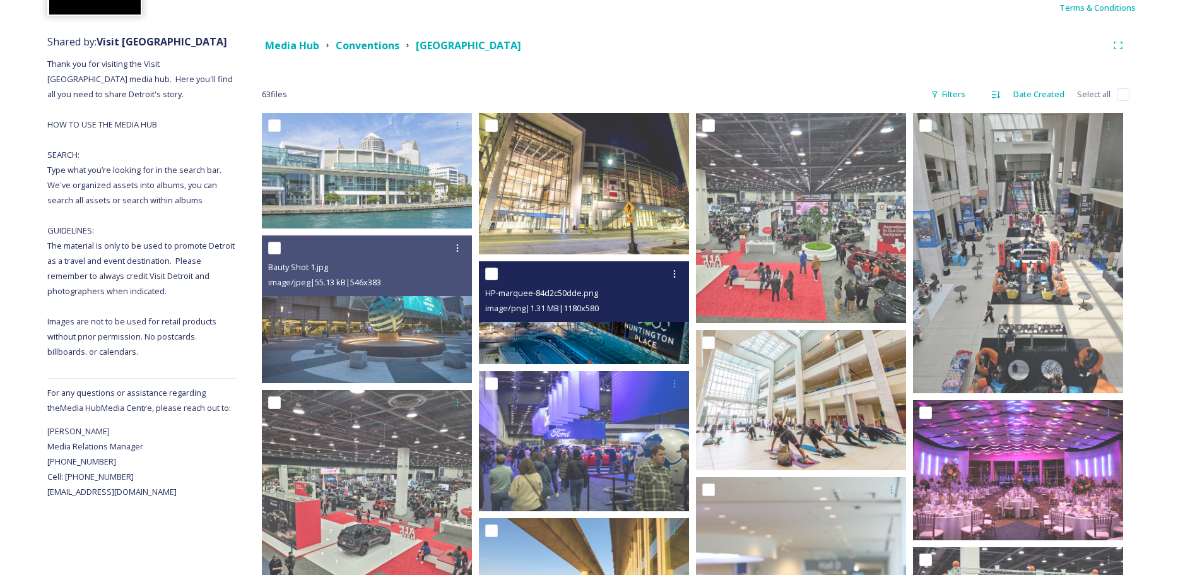
click at [561, 342] on img at bounding box center [584, 312] width 210 height 103
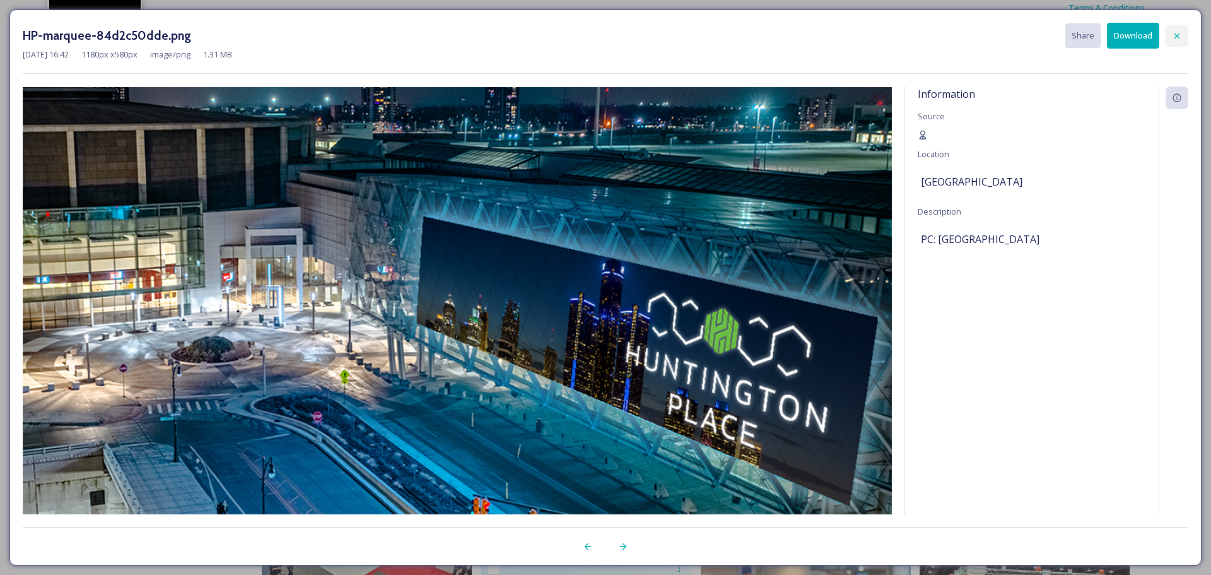
click at [1173, 32] on icon at bounding box center [1177, 36] width 10 height 10
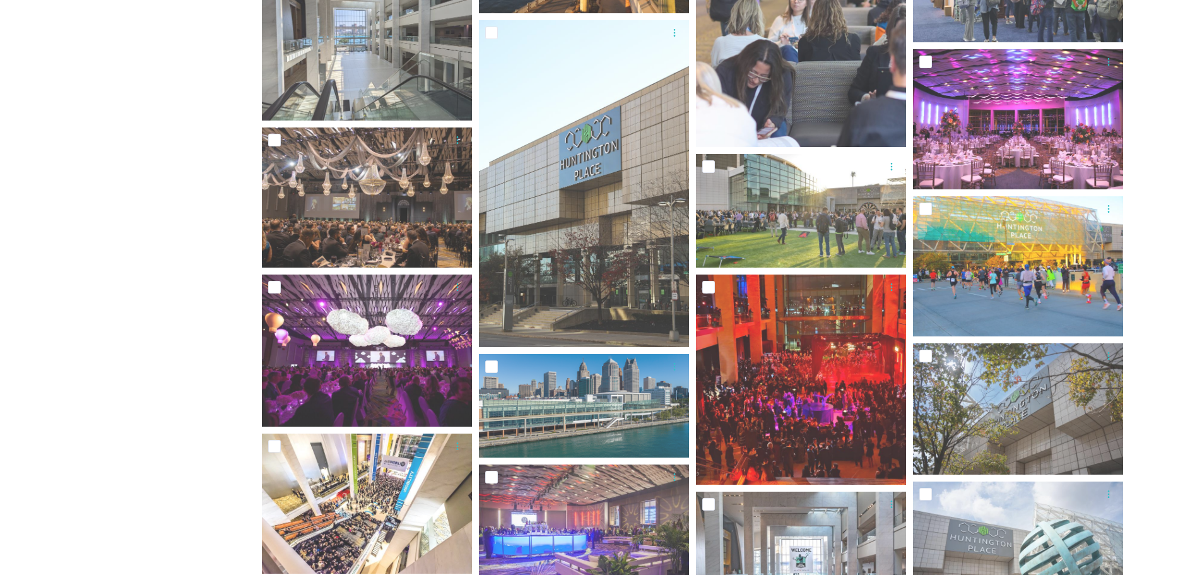
scroll to position [883, 0]
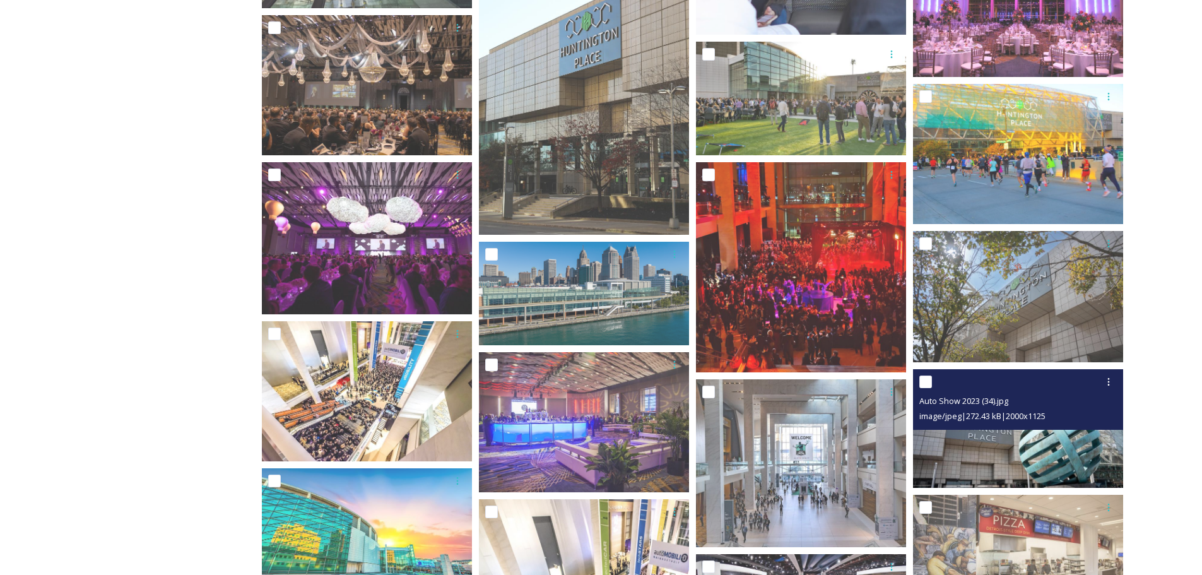
click at [1000, 441] on img at bounding box center [1018, 428] width 210 height 118
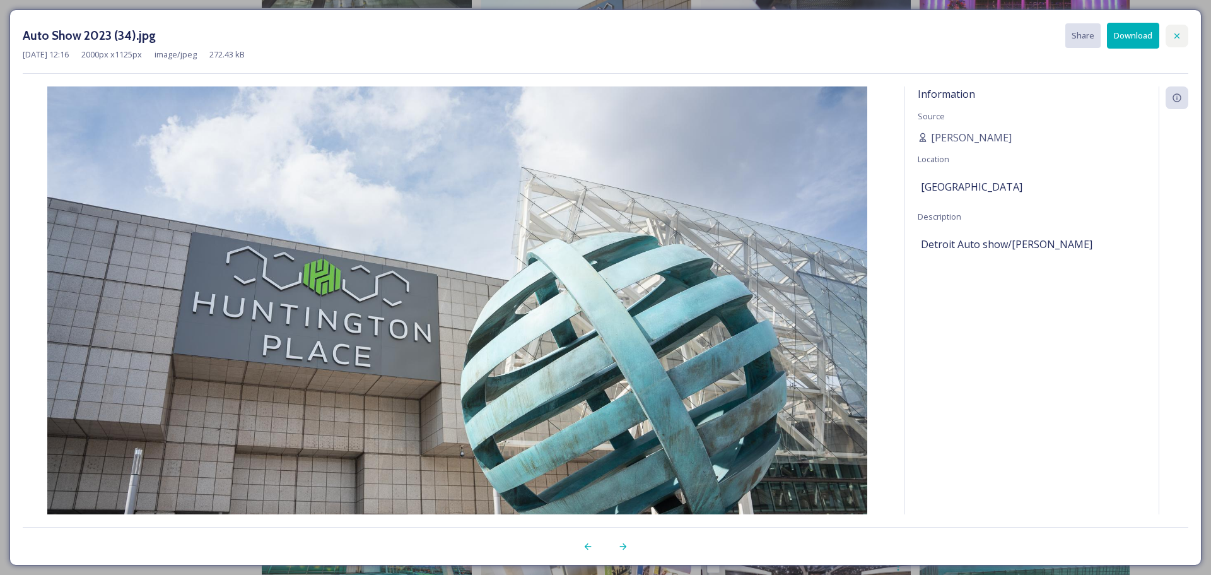
click at [1183, 39] on div at bounding box center [1177, 36] width 23 height 23
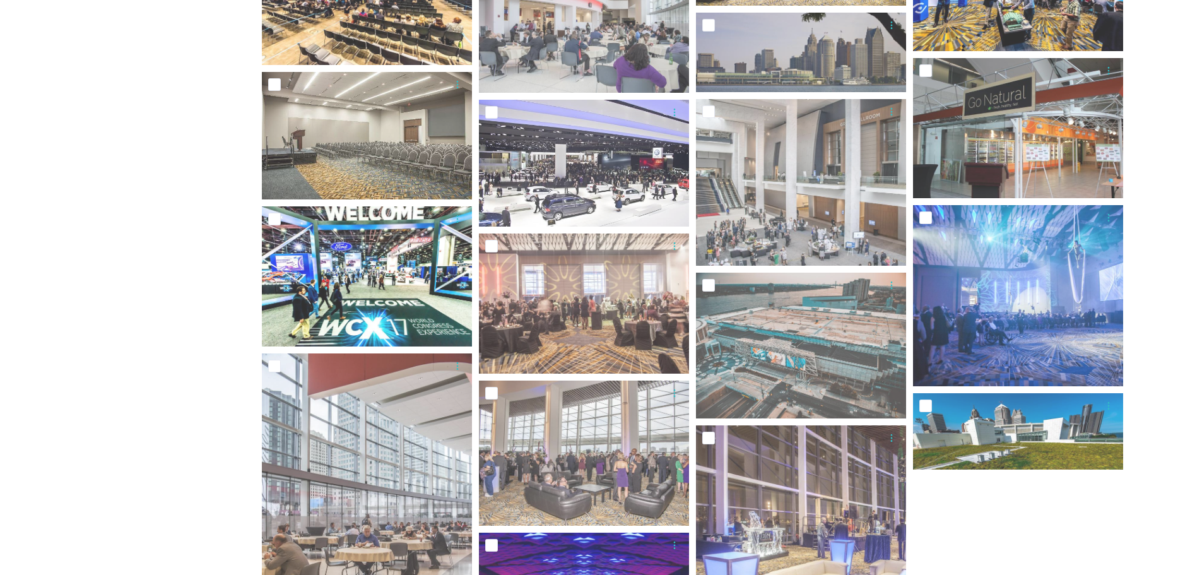
scroll to position [2082, 0]
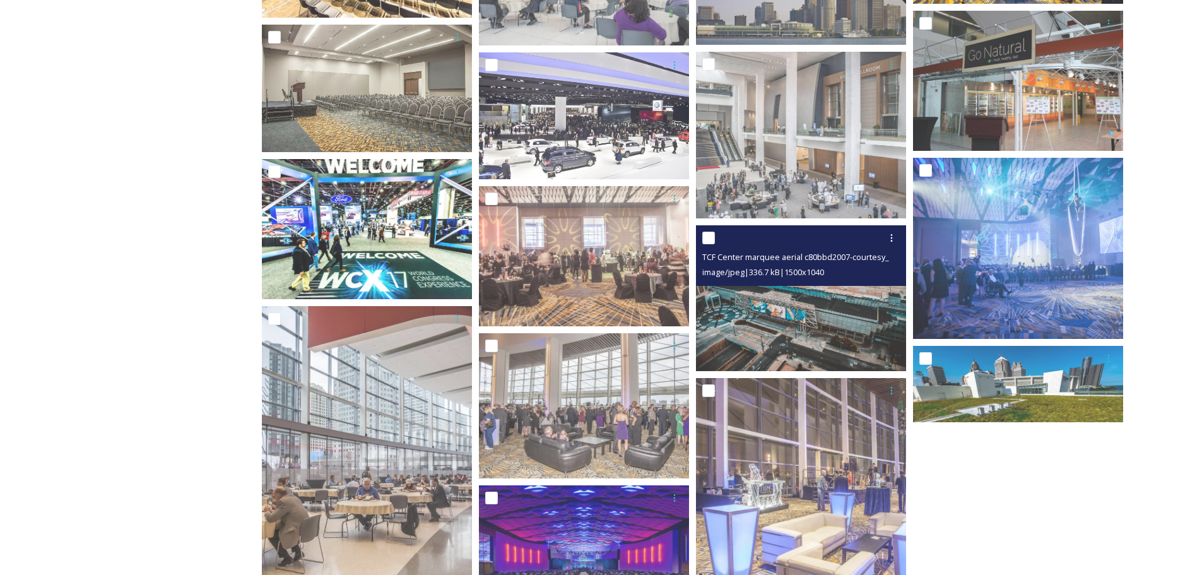
click at [815, 307] on img at bounding box center [801, 298] width 210 height 146
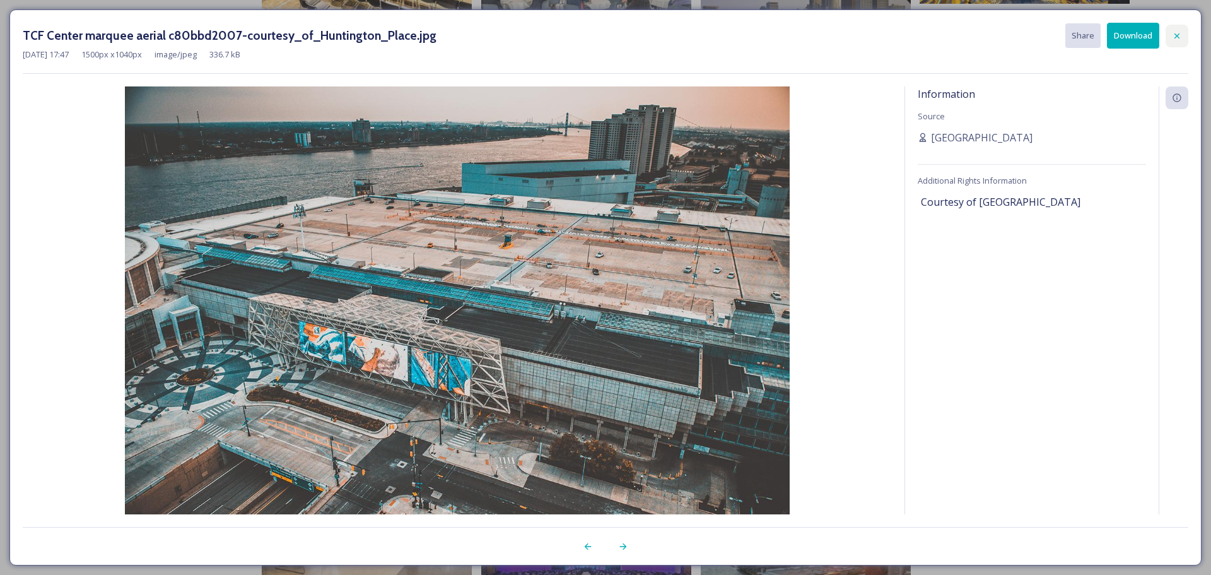
click at [1179, 33] on icon at bounding box center [1177, 35] width 5 height 5
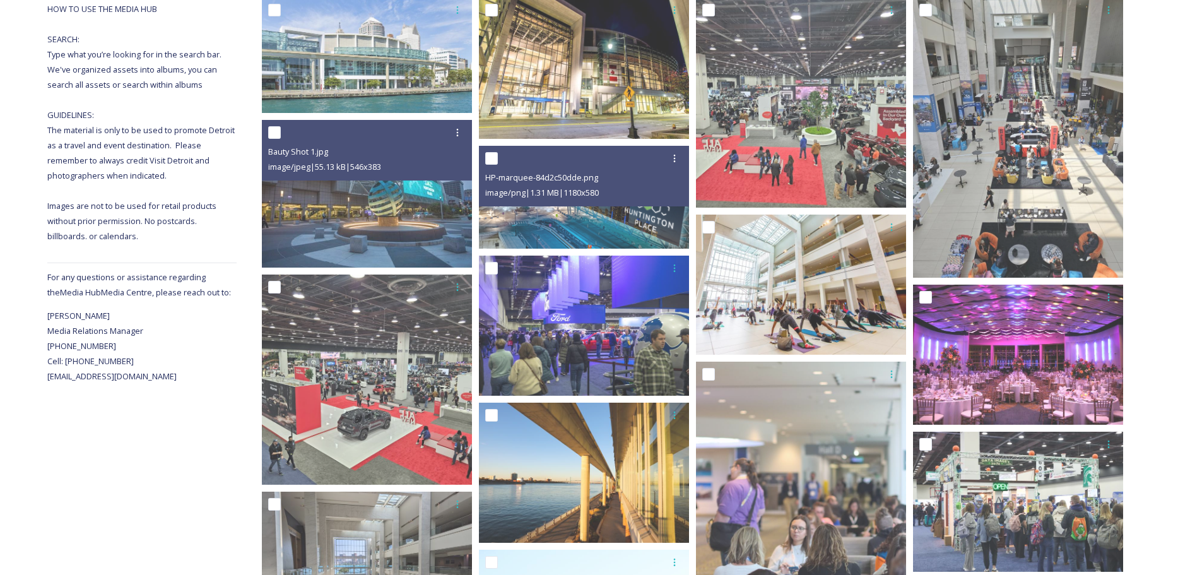
scroll to position [242, 0]
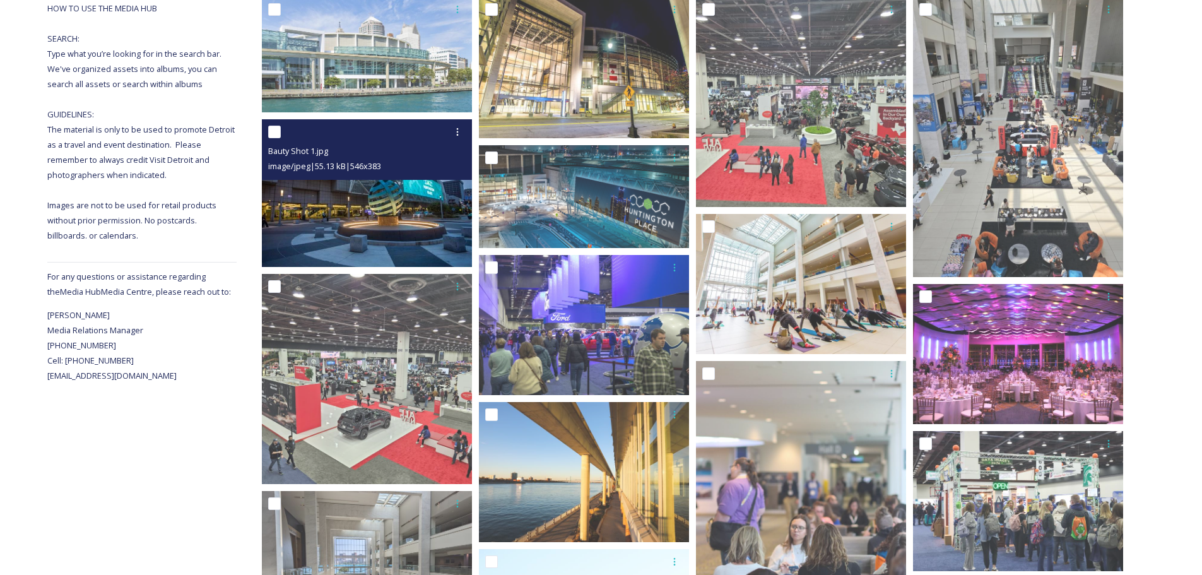
click at [377, 223] on img at bounding box center [367, 193] width 210 height 148
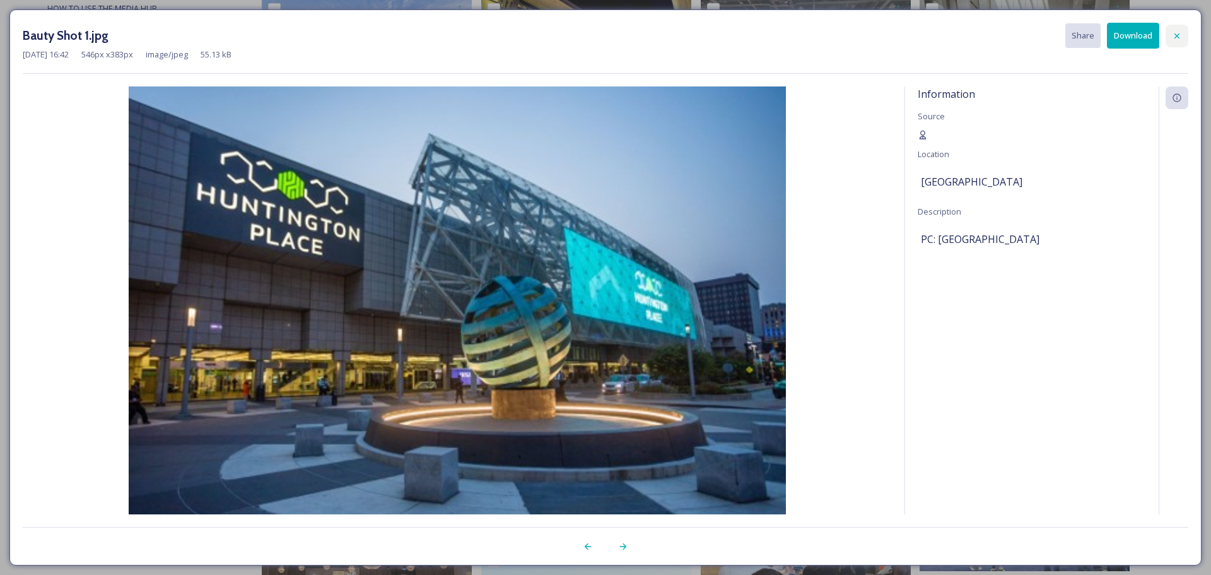
click at [1183, 42] on div at bounding box center [1177, 36] width 23 height 23
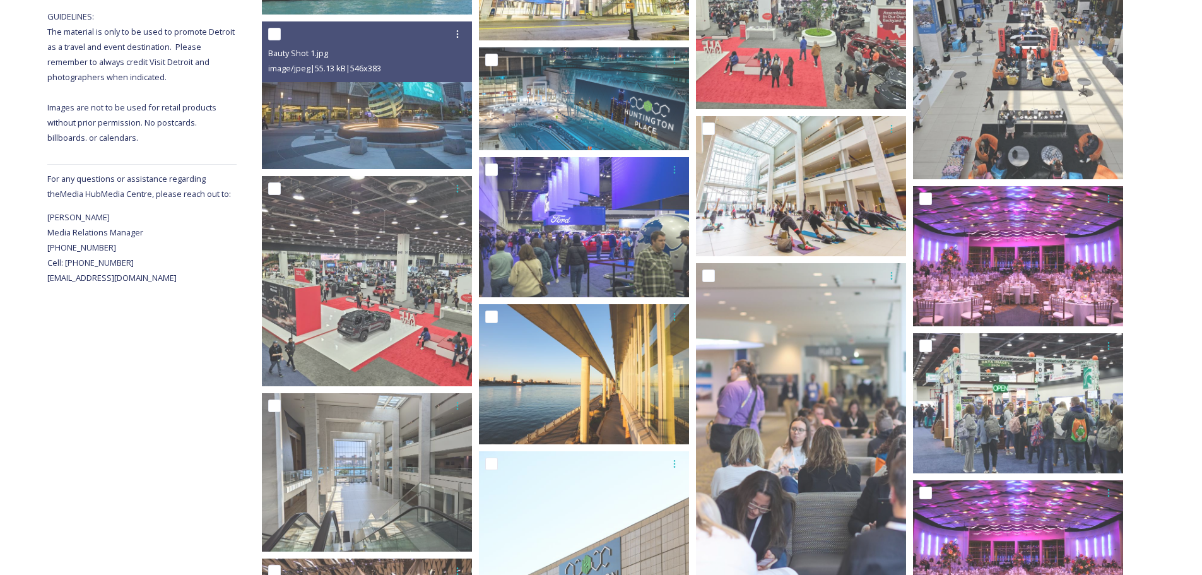
scroll to position [179, 0]
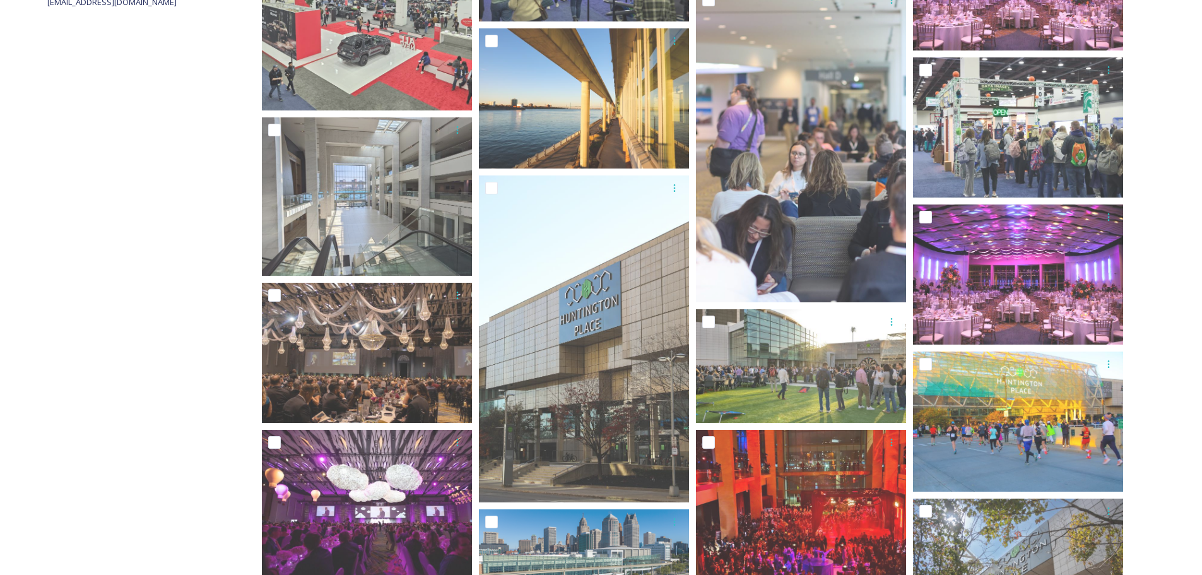
scroll to position [621, 0]
